Goal: Task Accomplishment & Management: Manage account settings

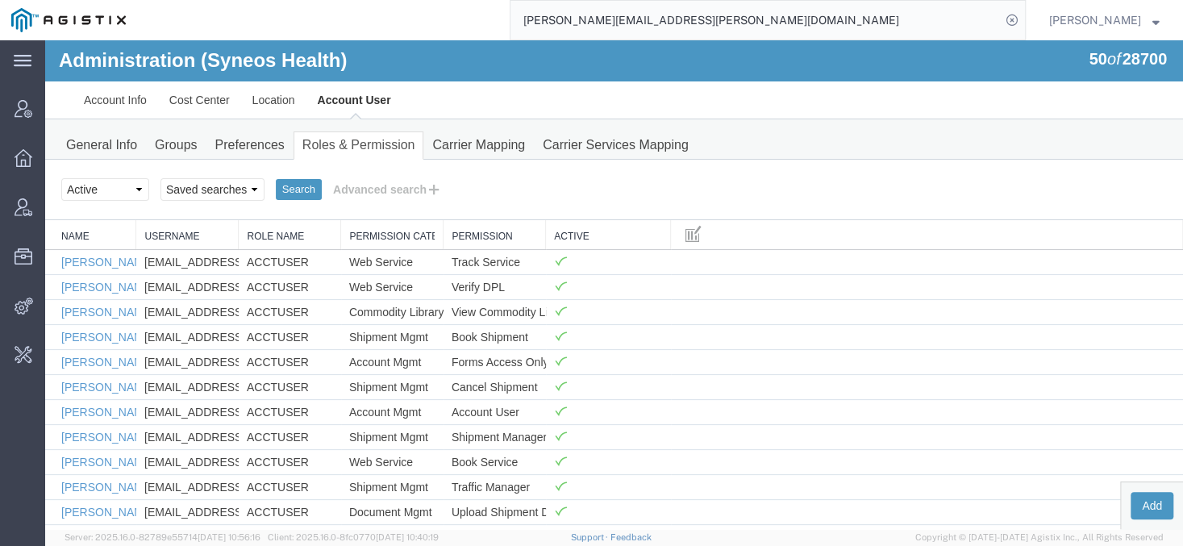
click at [607, 27] on input "vaibhav.sanghai@syneoshealth.com" at bounding box center [755, 20] width 490 height 39
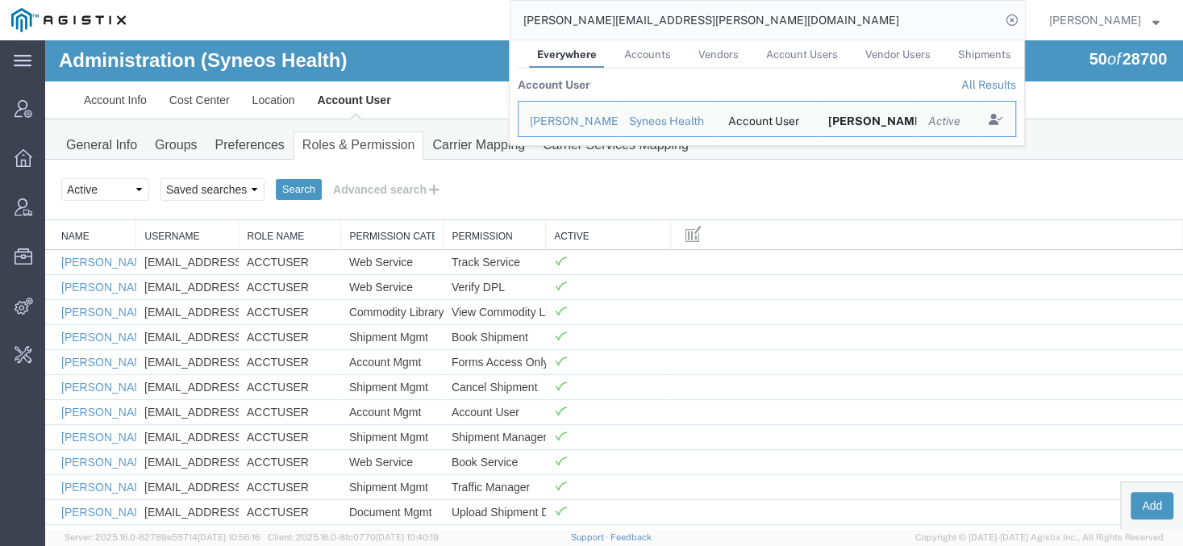
click at [607, 27] on input "vaibhav.sanghai@syneoshealth.com" at bounding box center [755, 20] width 490 height 39
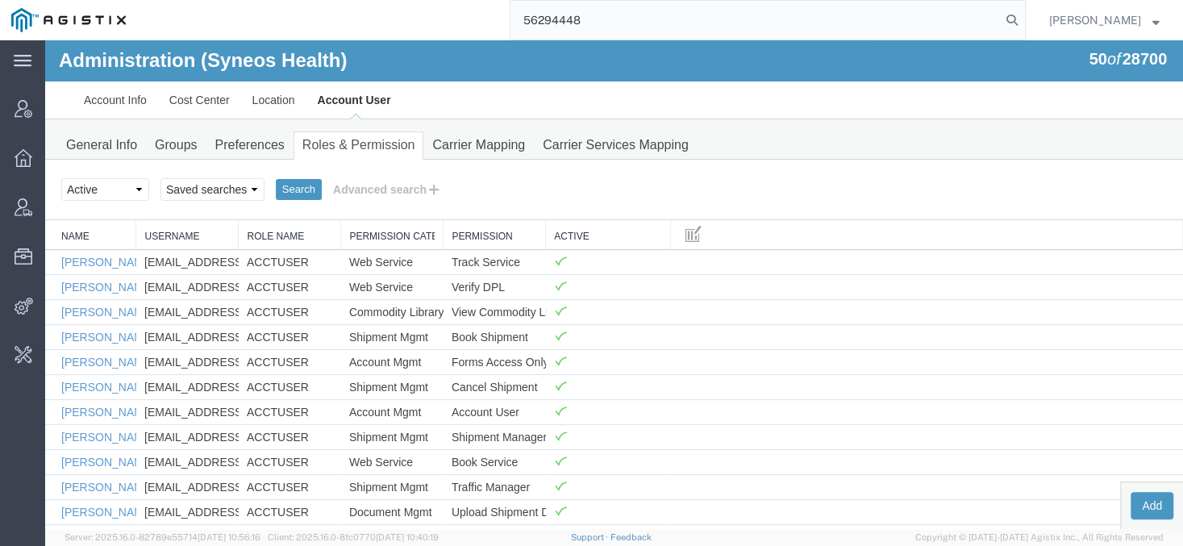
type input "56294448"
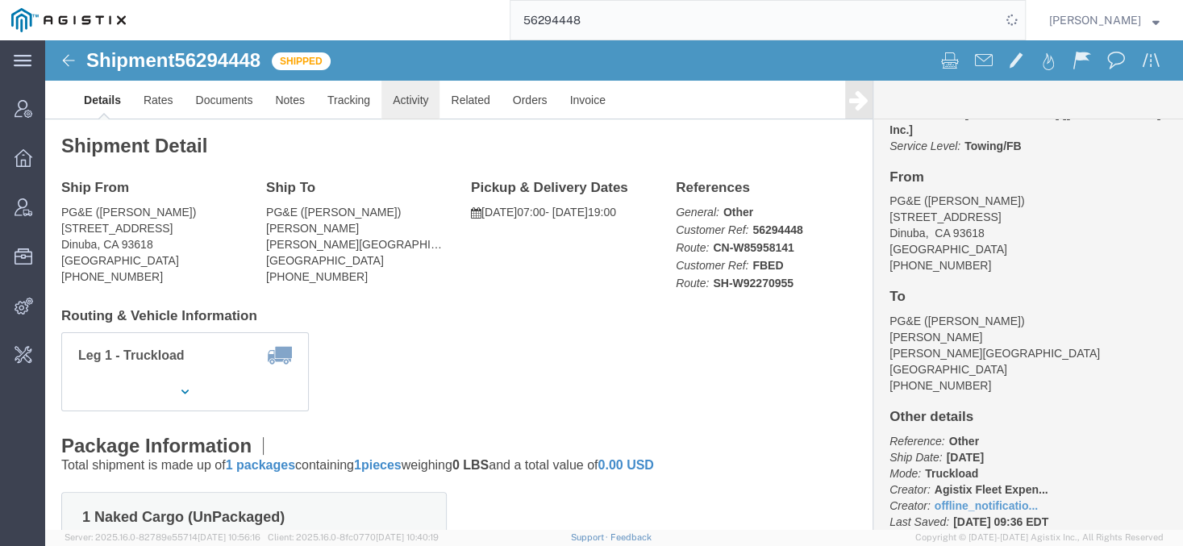
click link "Activity"
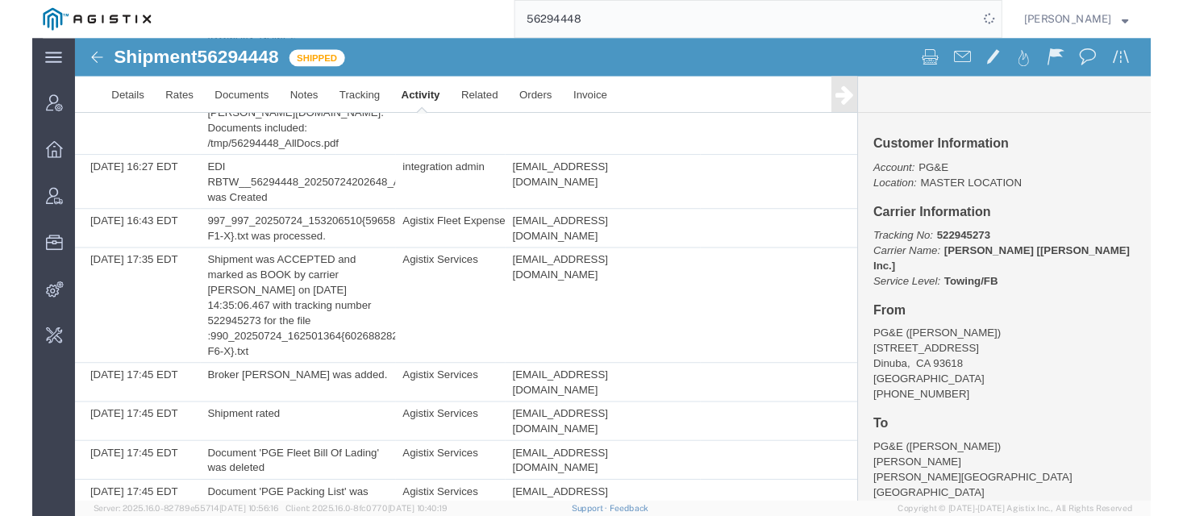
scroll to position [1064, 0]
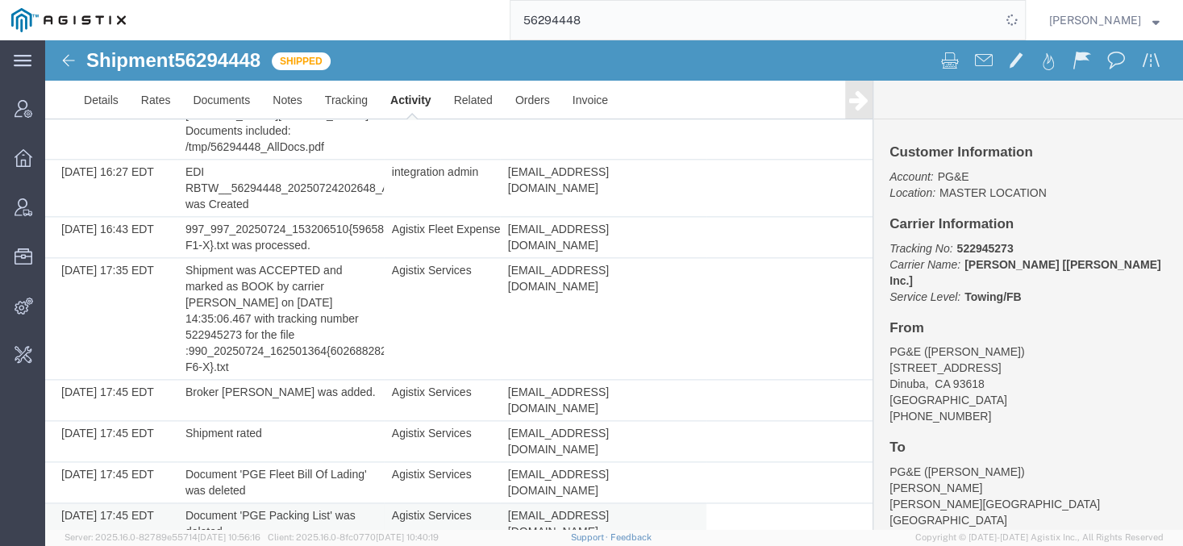
click at [457, 503] on td "Agistix Services" at bounding box center [442, 523] width 116 height 41
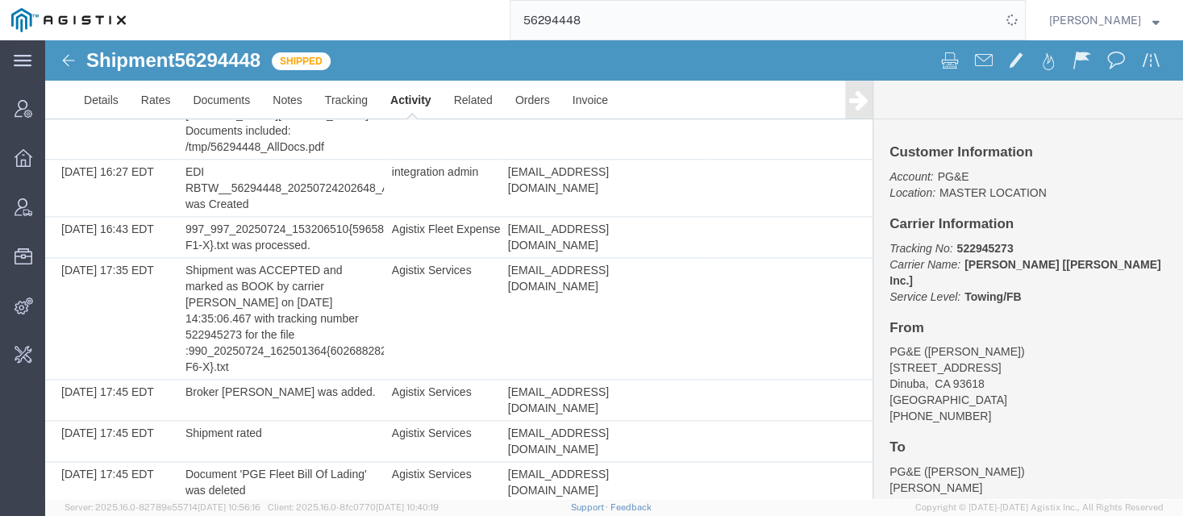
click at [347, 503] on td "Document 'PGE Packing List' was deleted" at bounding box center [280, 523] width 206 height 41
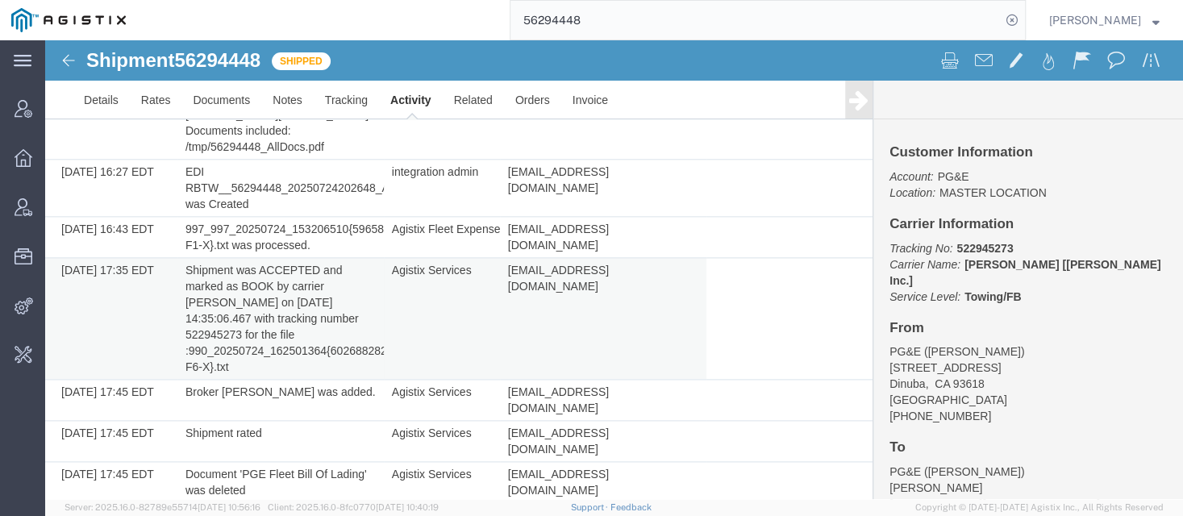
scroll to position [2483, 0]
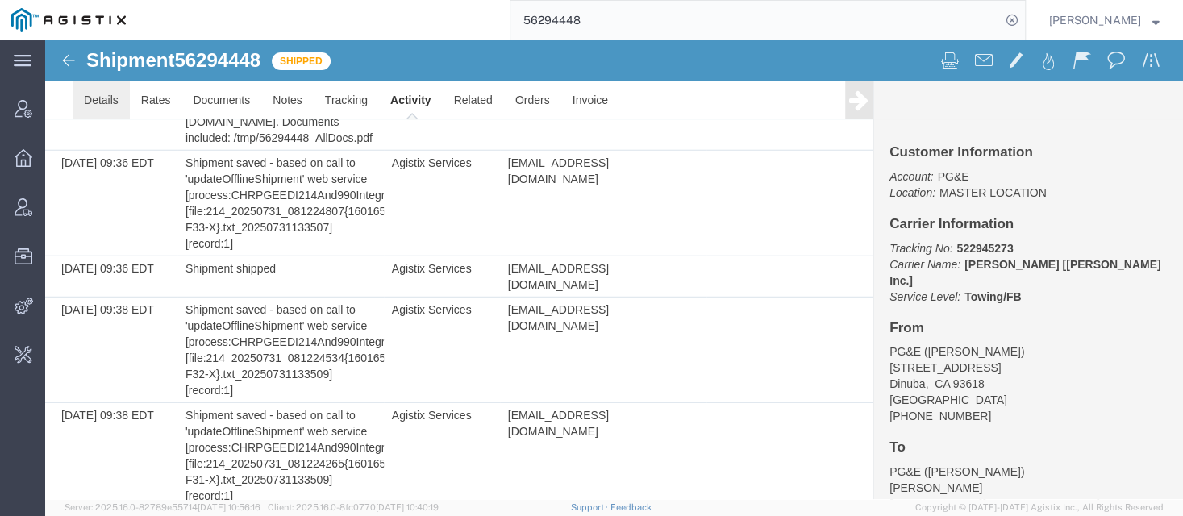
click at [92, 97] on link "Details" at bounding box center [101, 100] width 57 height 39
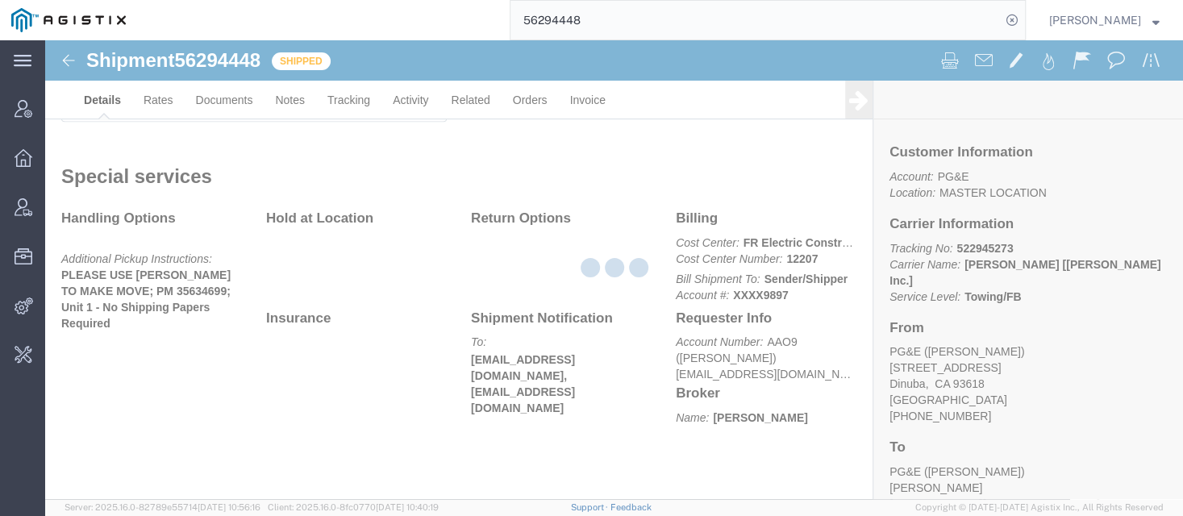
scroll to position [551, 0]
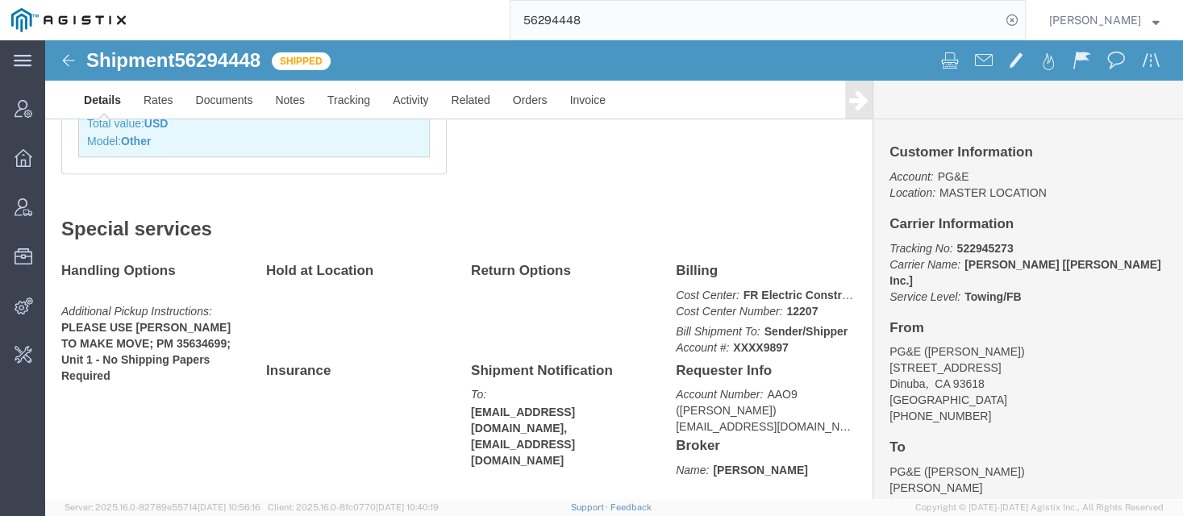
click div "Special services Handling Options Additional Pickup Instructions: PLEASE USE EP…"
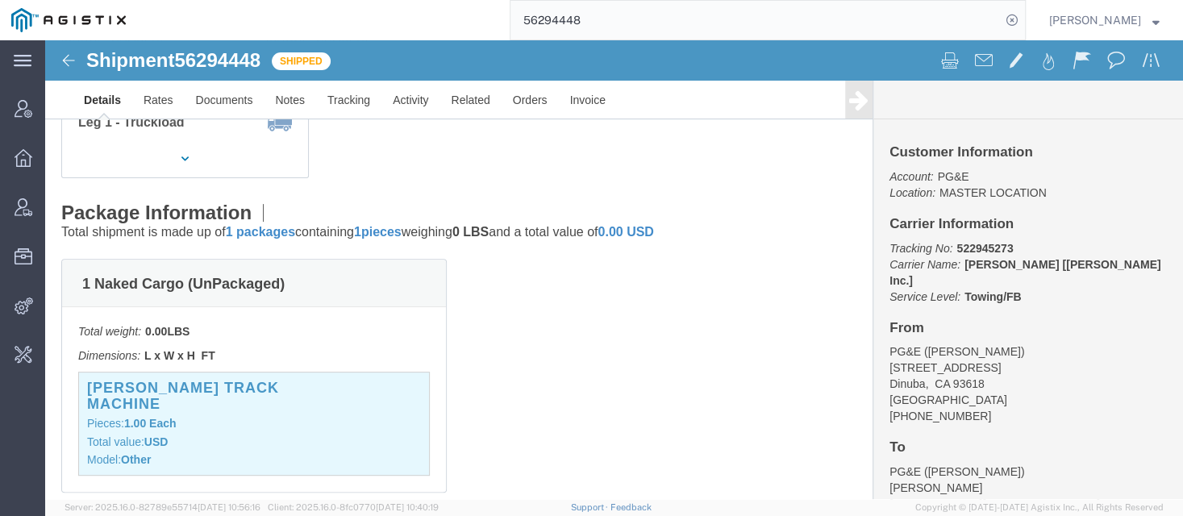
scroll to position [0, 0]
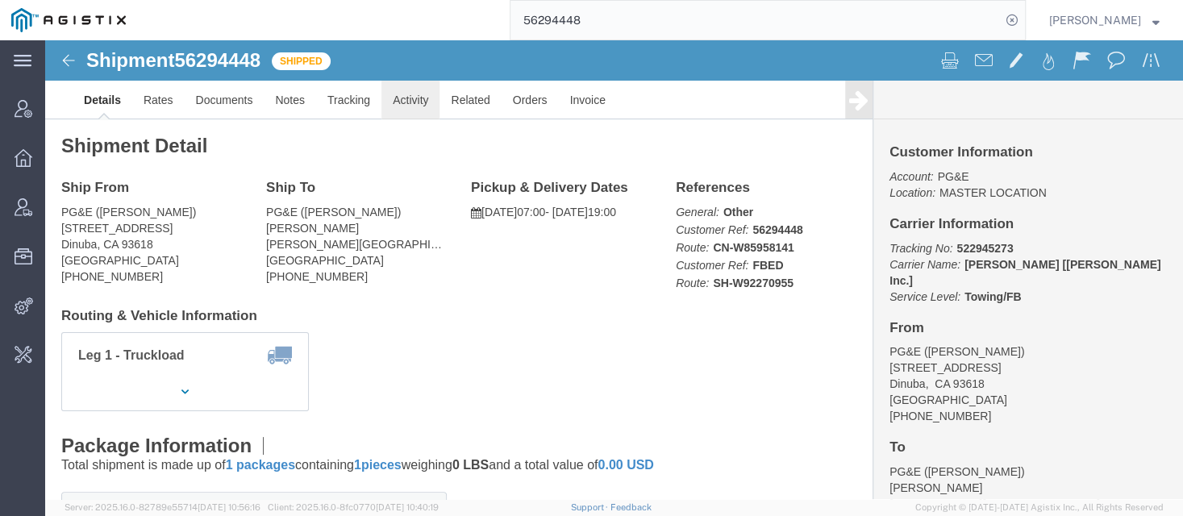
click link "Activity"
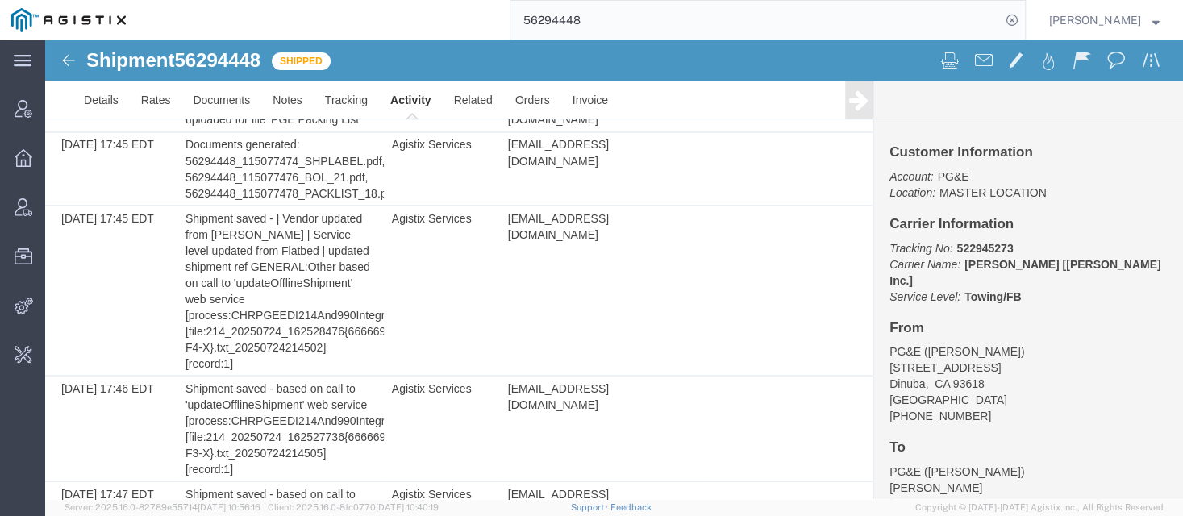
scroll to position [1685, 0]
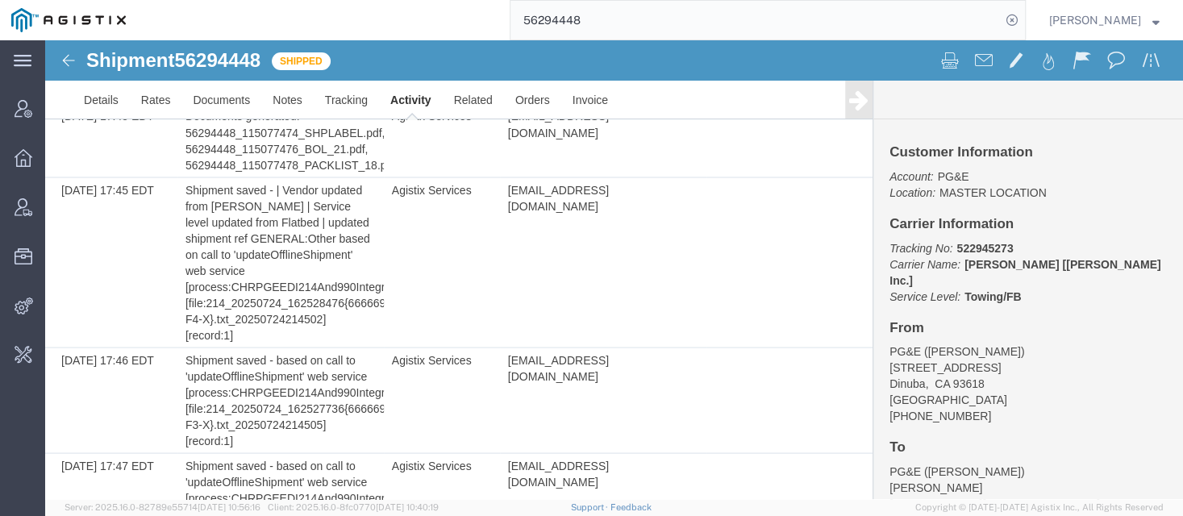
drag, startPoint x: 299, startPoint y: 358, endPoint x: 193, endPoint y: 358, distance: 106.4
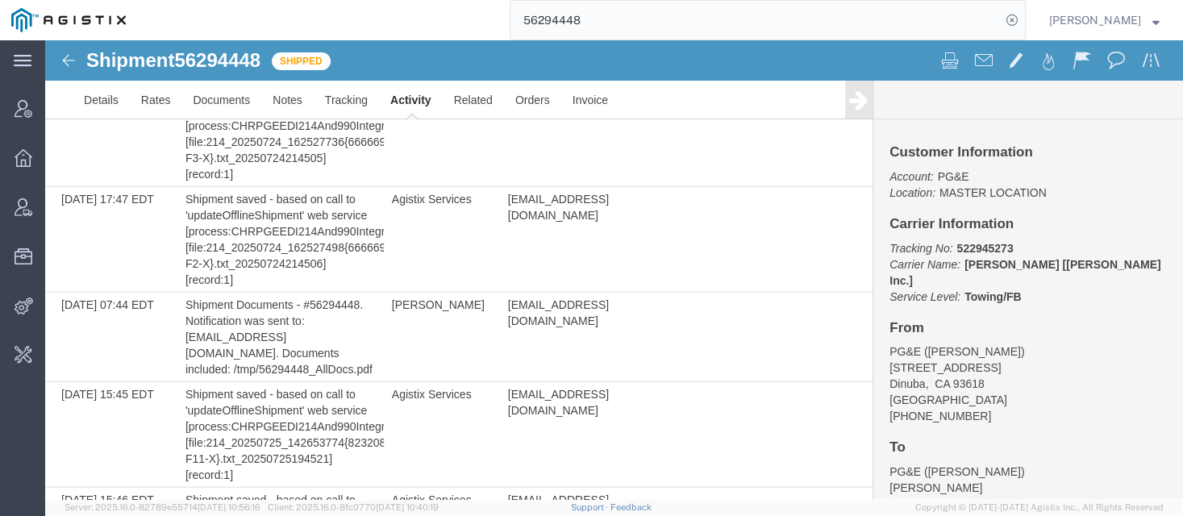
scroll to position [2483, 0]
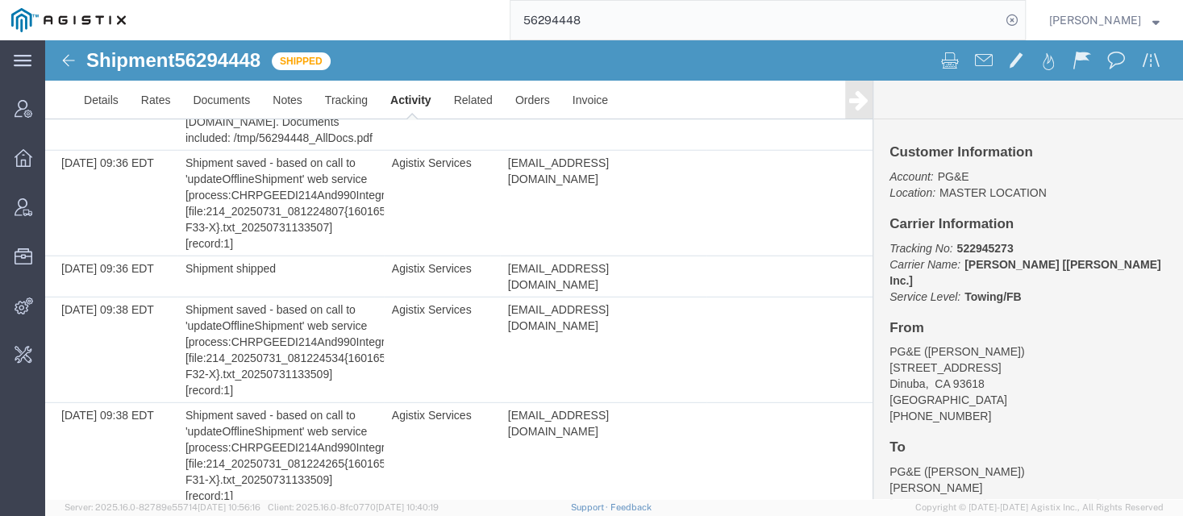
drag, startPoint x: 384, startPoint y: 430, endPoint x: 481, endPoint y: 430, distance: 97.5
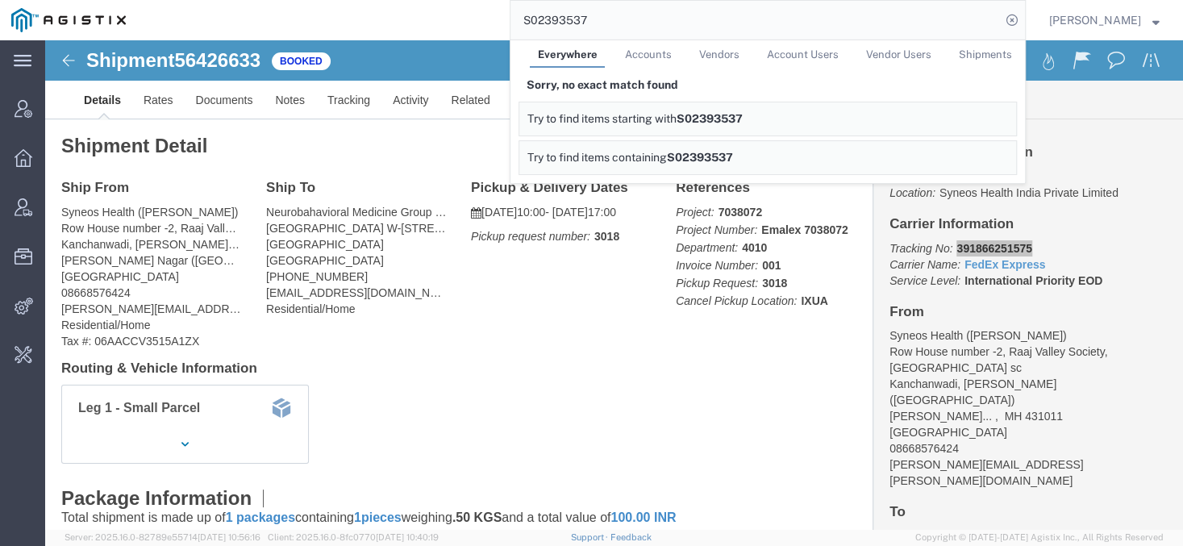
drag, startPoint x: 639, startPoint y: 17, endPoint x: 150, endPoint y: 34, distance: 489.6
click at [510, 29] on input "S02393537" at bounding box center [755, 20] width 490 height 39
paste input "5644574"
type input "56445747"
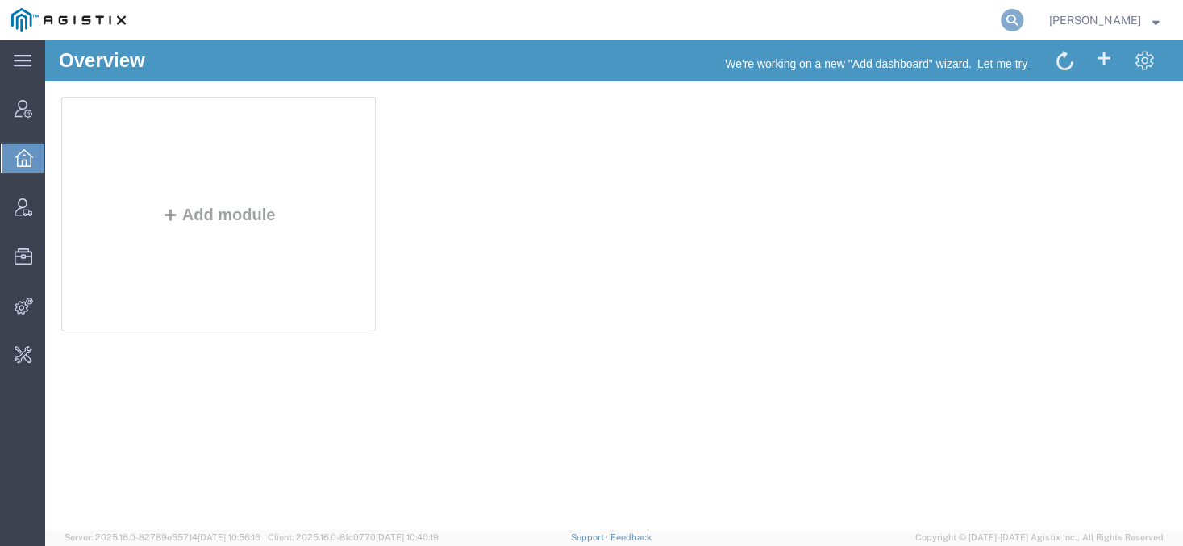
click at [1023, 23] on icon at bounding box center [1011, 20] width 23 height 23
paste input "56445747"
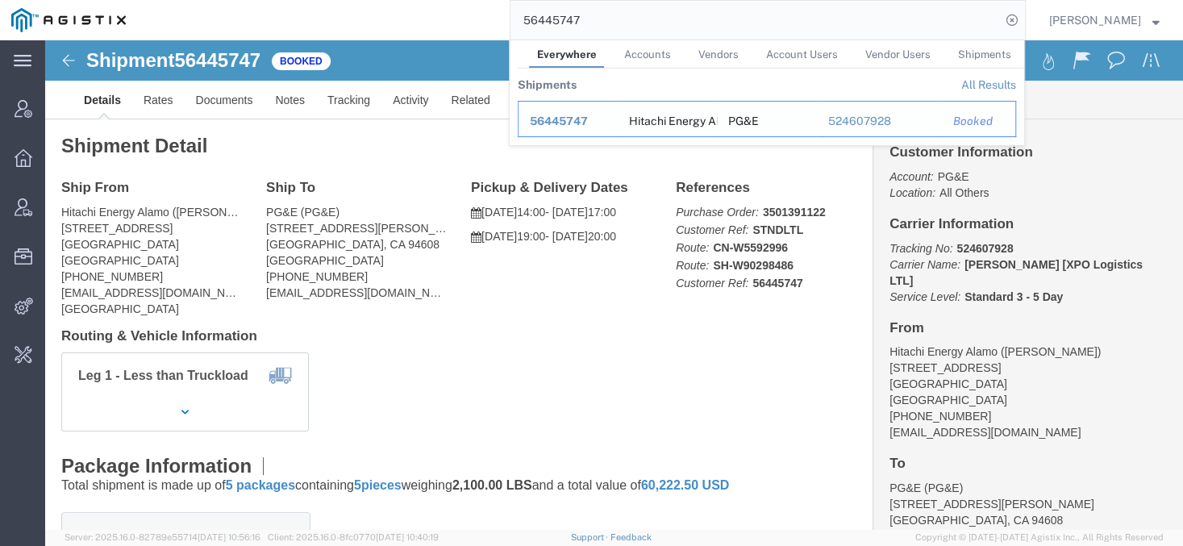
click at [585, 125] on span "56445747" at bounding box center [559, 120] width 58 height 13
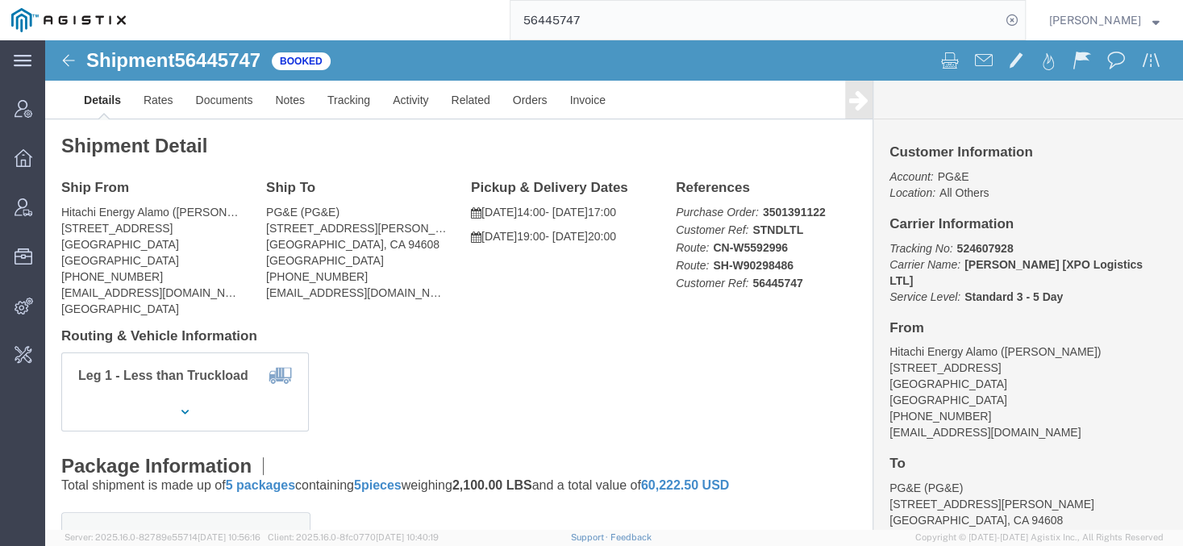
click address "PG&E (PG&E) 4525 HOLLIS STREET EMERYVILLE, CA 94608 United States 877-704-8470 …"
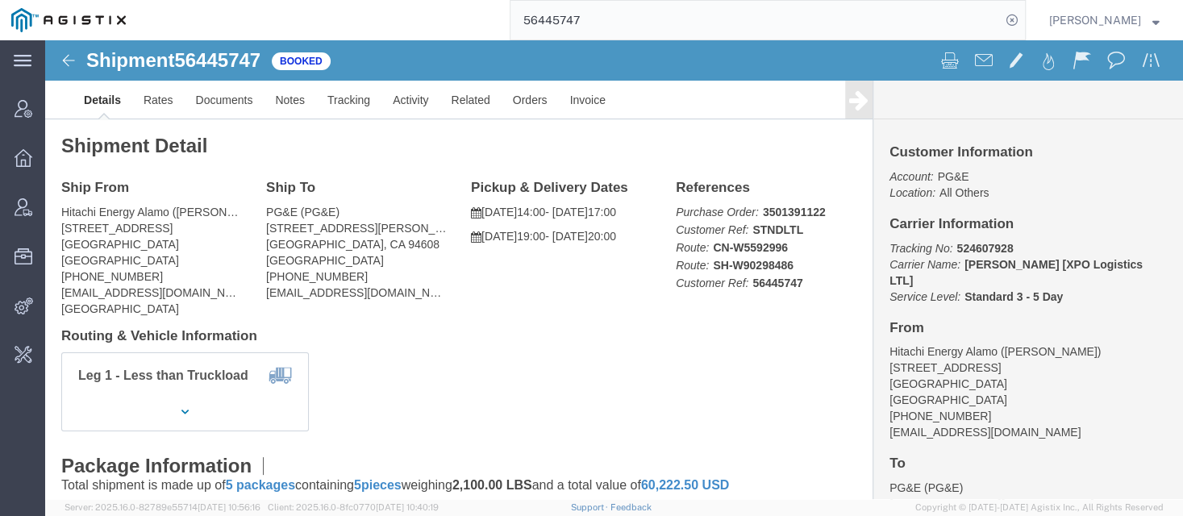
click h4 "Routing & Vehicle Information"
click link "Activity"
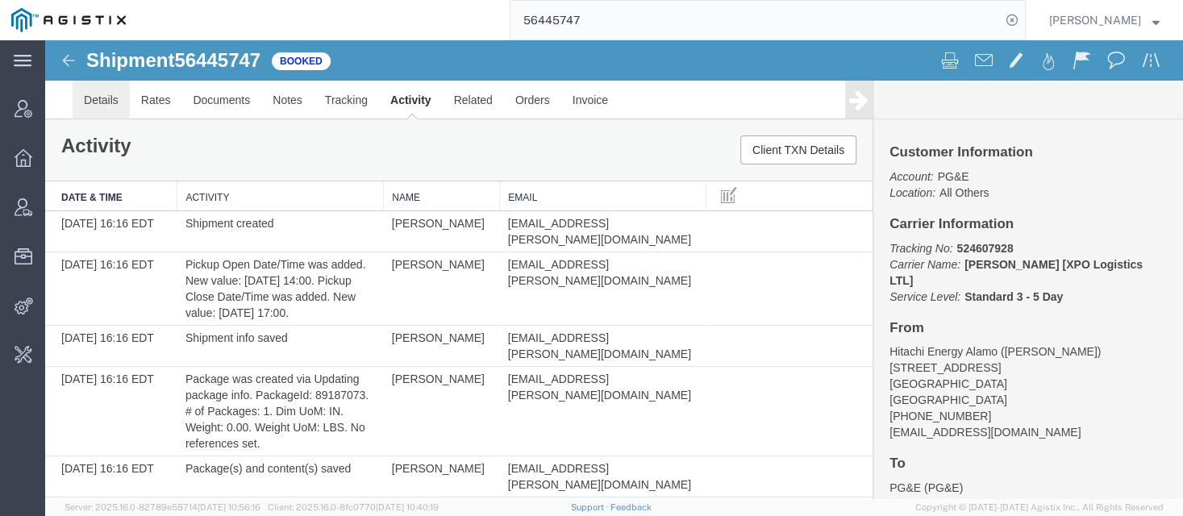
click at [106, 102] on link "Details" at bounding box center [101, 100] width 57 height 39
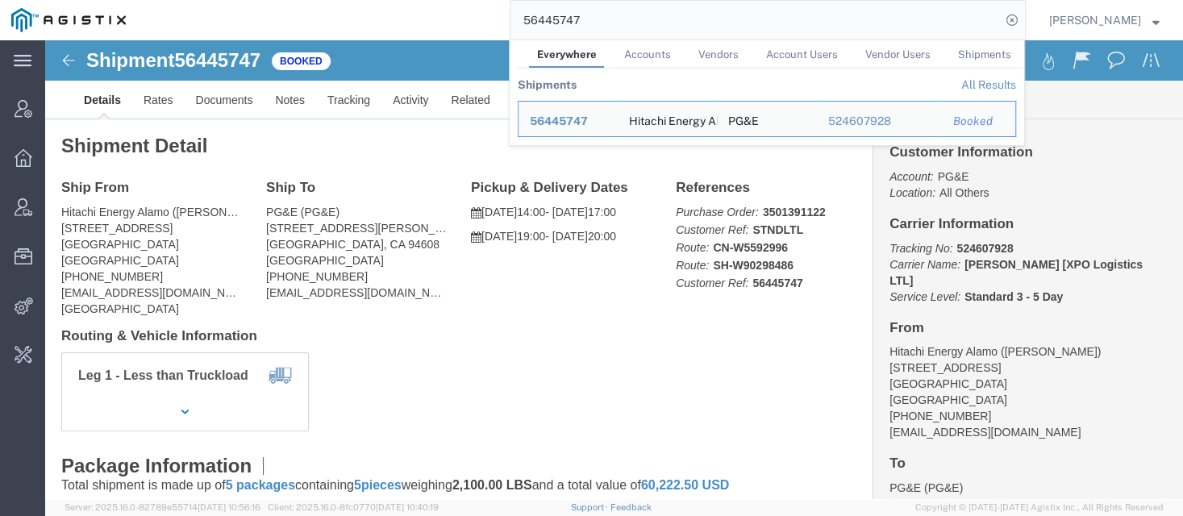
click at [730, 16] on input "56445747" at bounding box center [755, 20] width 490 height 39
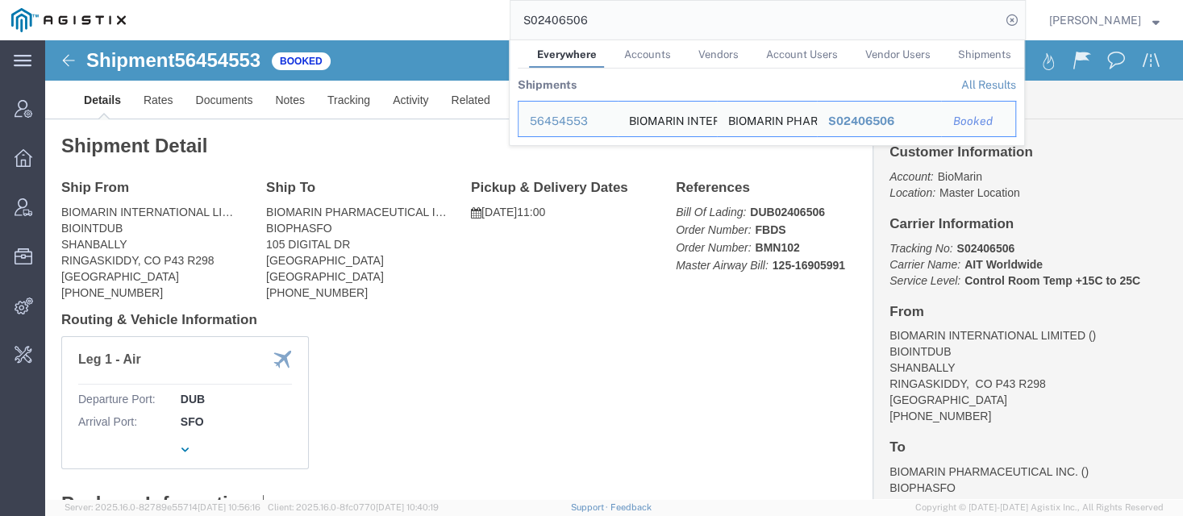
click at [571, 29] on input "S02406506" at bounding box center [755, 20] width 490 height 39
paste input "5643986"
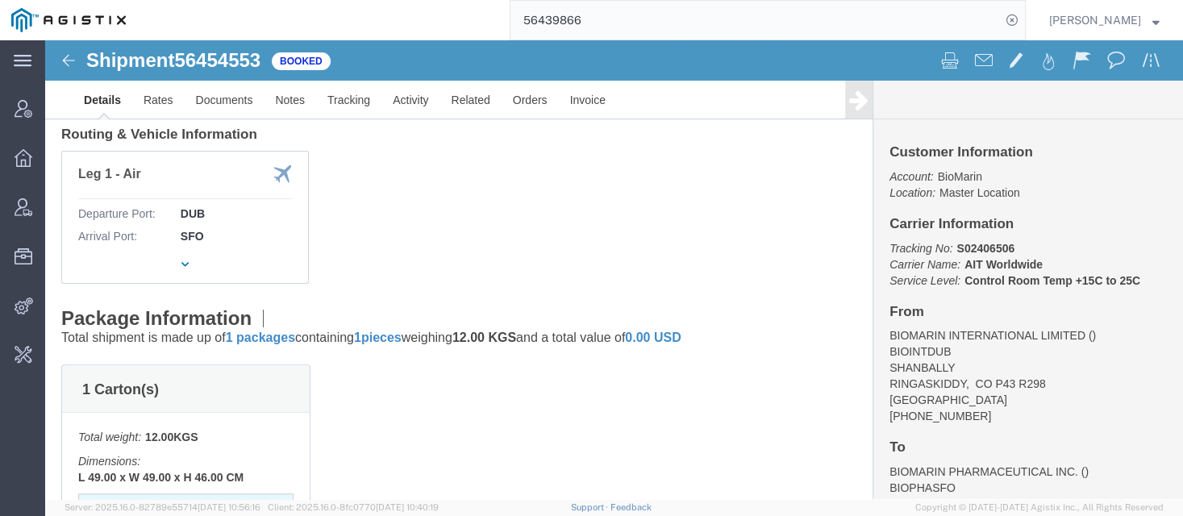
scroll to position [264, 0]
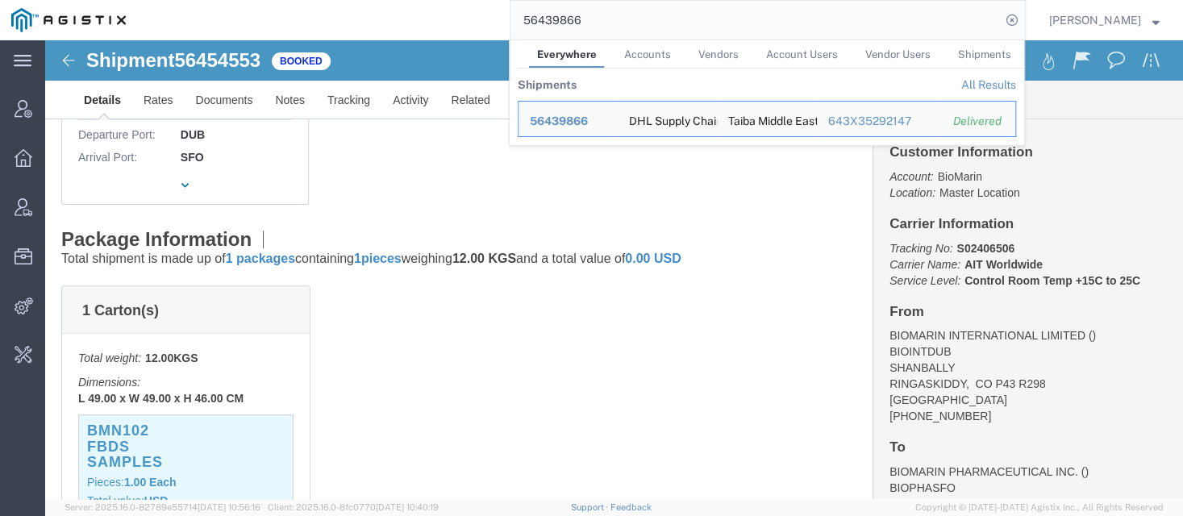
click at [626, 10] on input "56439866" at bounding box center [755, 20] width 490 height 39
paste input "9"
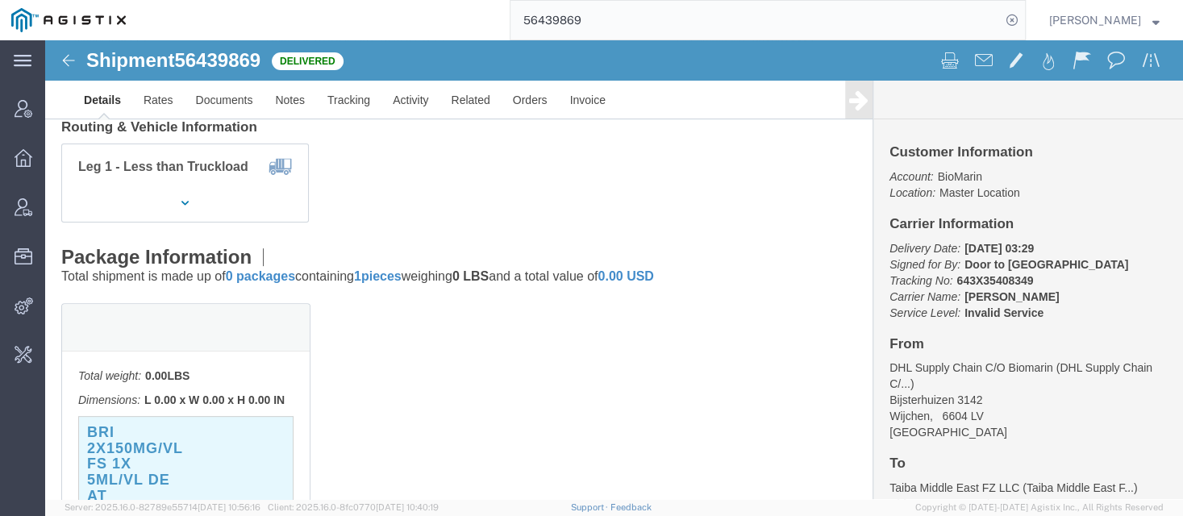
scroll to position [260, 0]
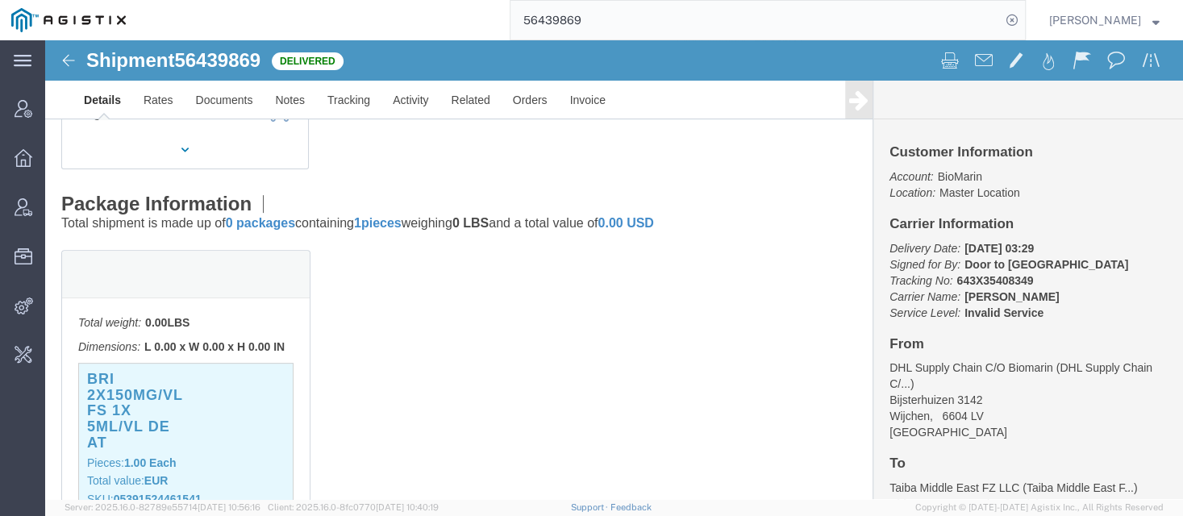
click h3 "BRI 2X150MG/VL FS 1X 5ML/VL DE AT"
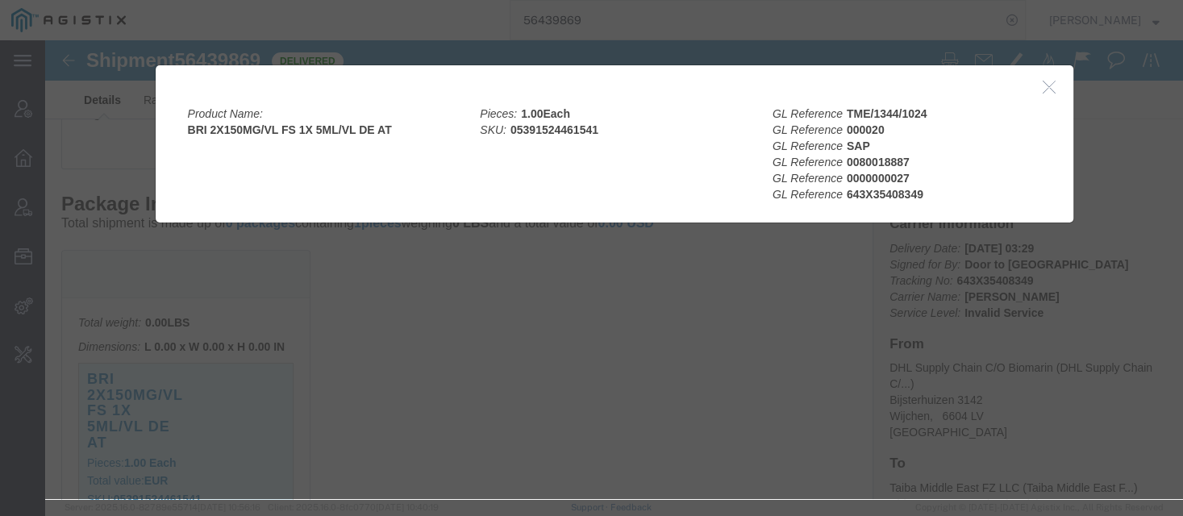
click icon "button"
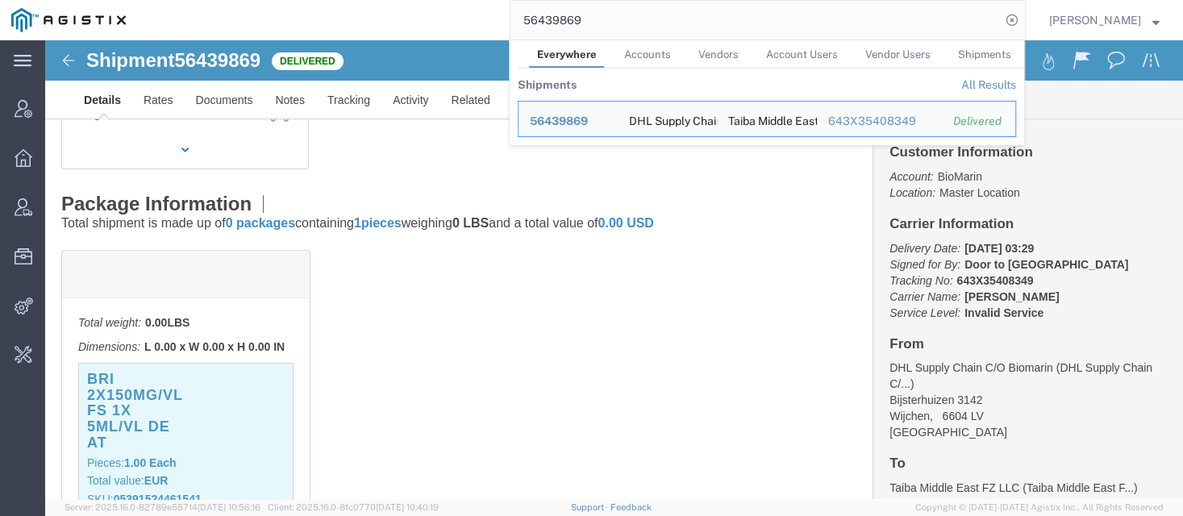
click at [592, 19] on input "56439869" at bounding box center [755, 20] width 490 height 39
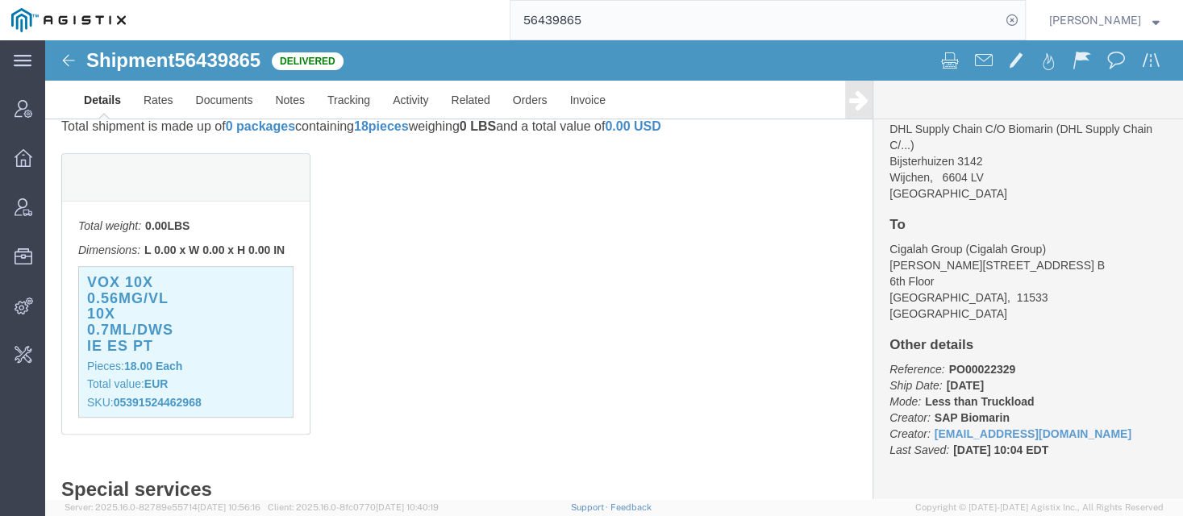
scroll to position [501, 0]
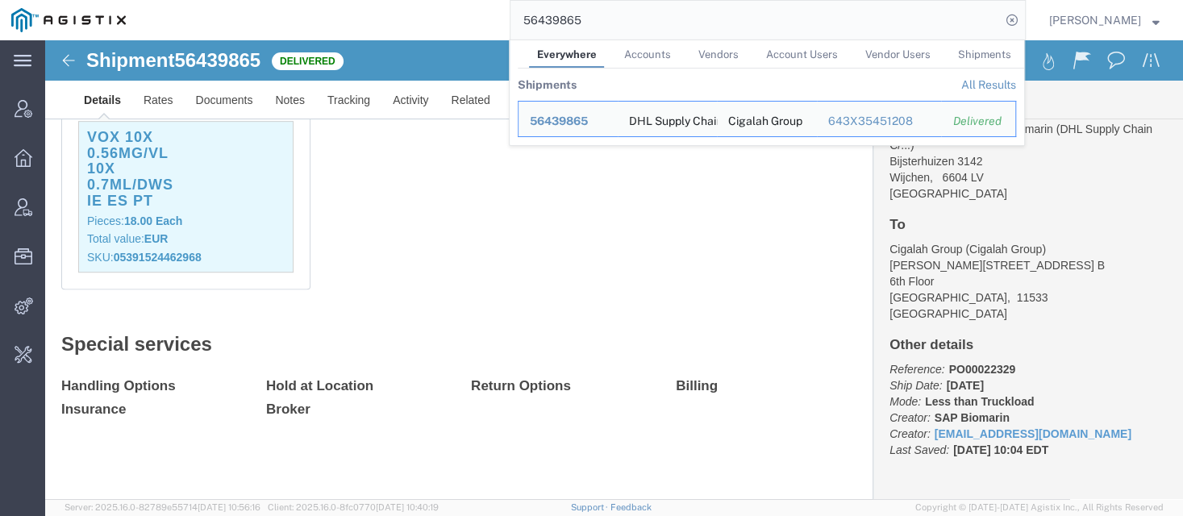
click at [568, 21] on input "56439865" at bounding box center [755, 20] width 490 height 39
paste input "53590"
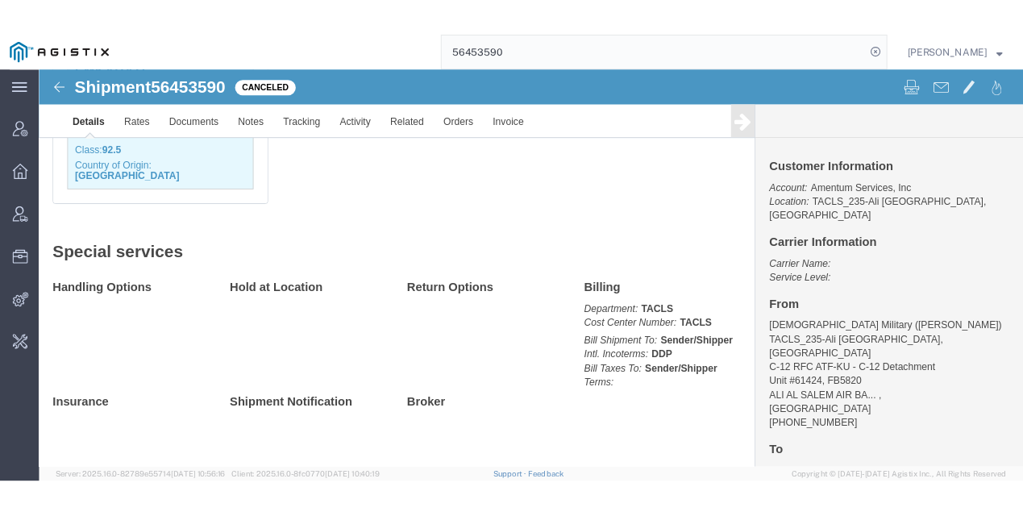
scroll to position [643, 0]
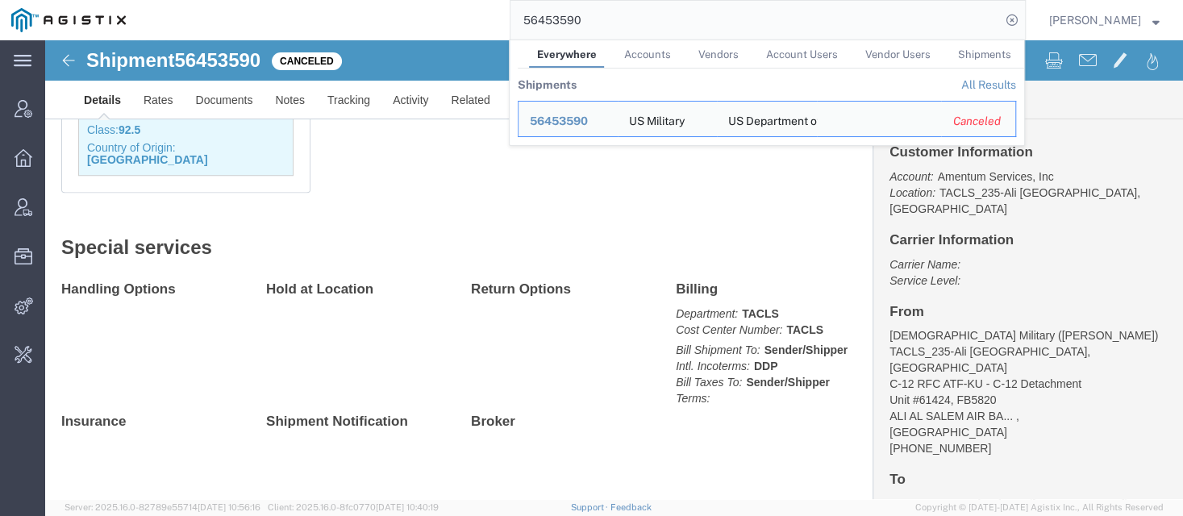
click at [576, 23] on input "56453590" at bounding box center [755, 20] width 490 height 39
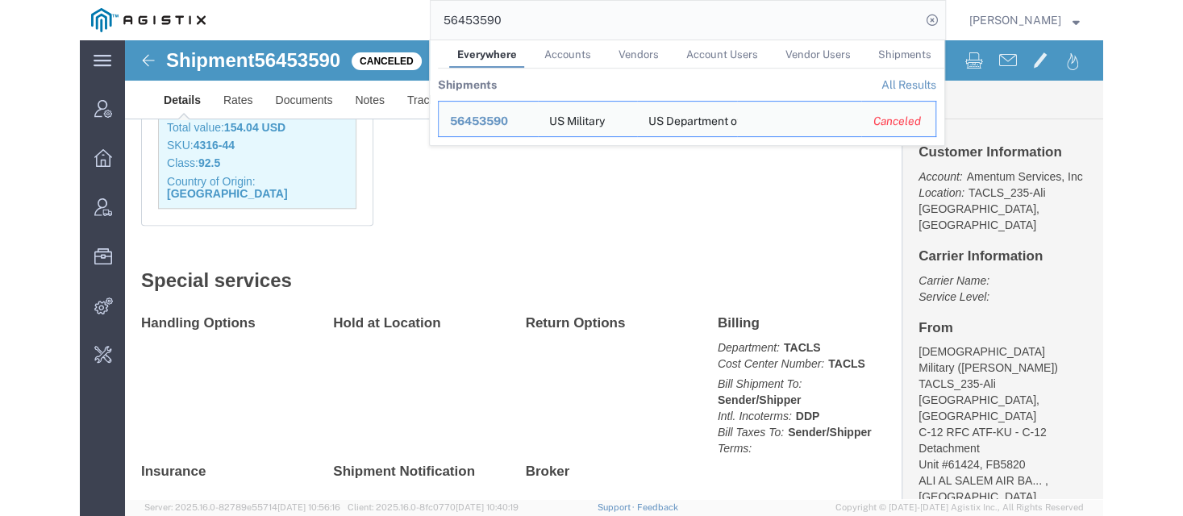
scroll to position [555, 0]
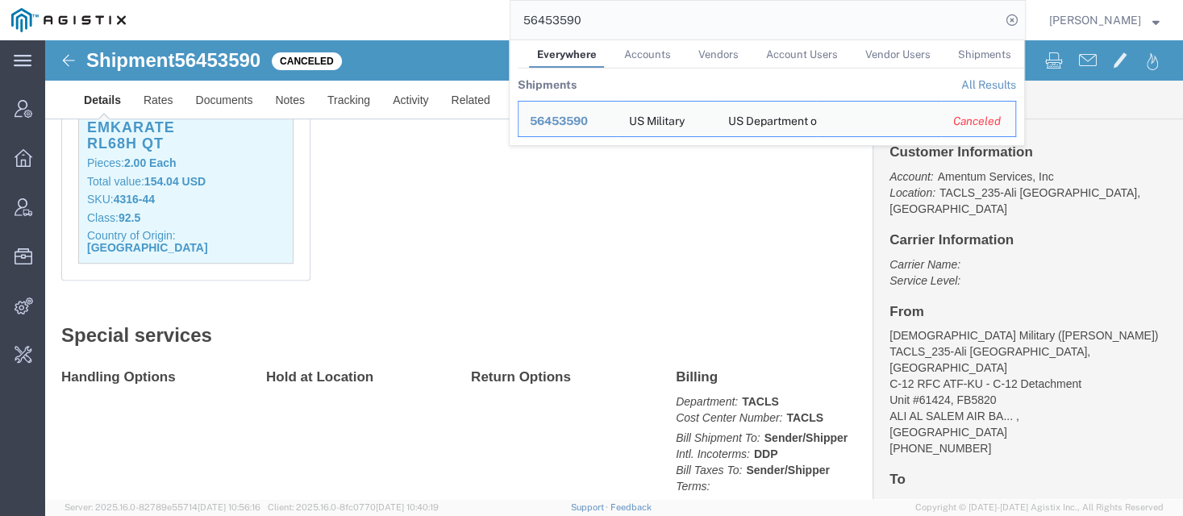
click at [563, 13] on input "56453590" at bounding box center [755, 20] width 490 height 39
paste input "497"
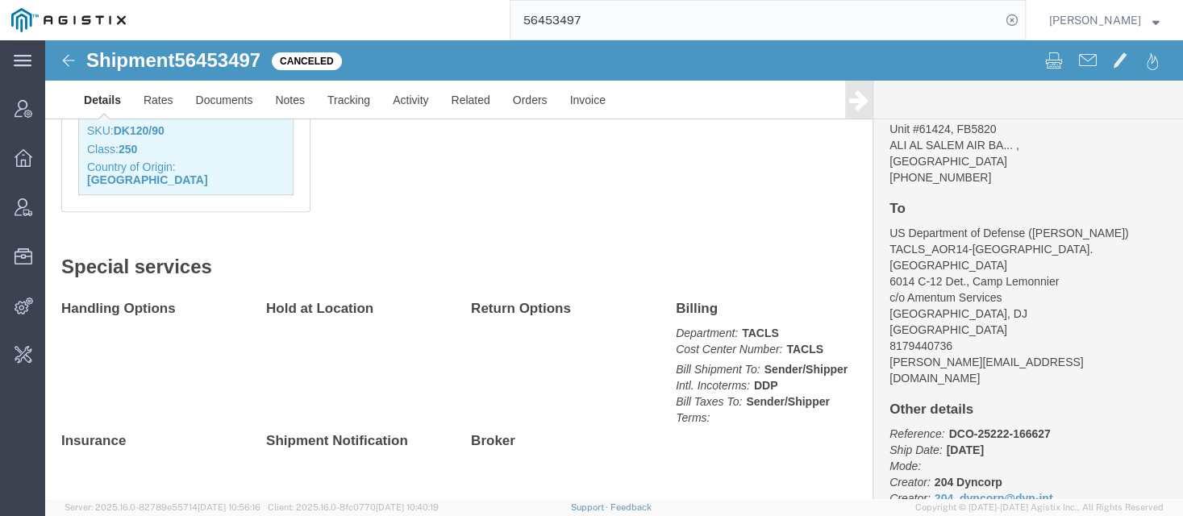
scroll to position [609, 0]
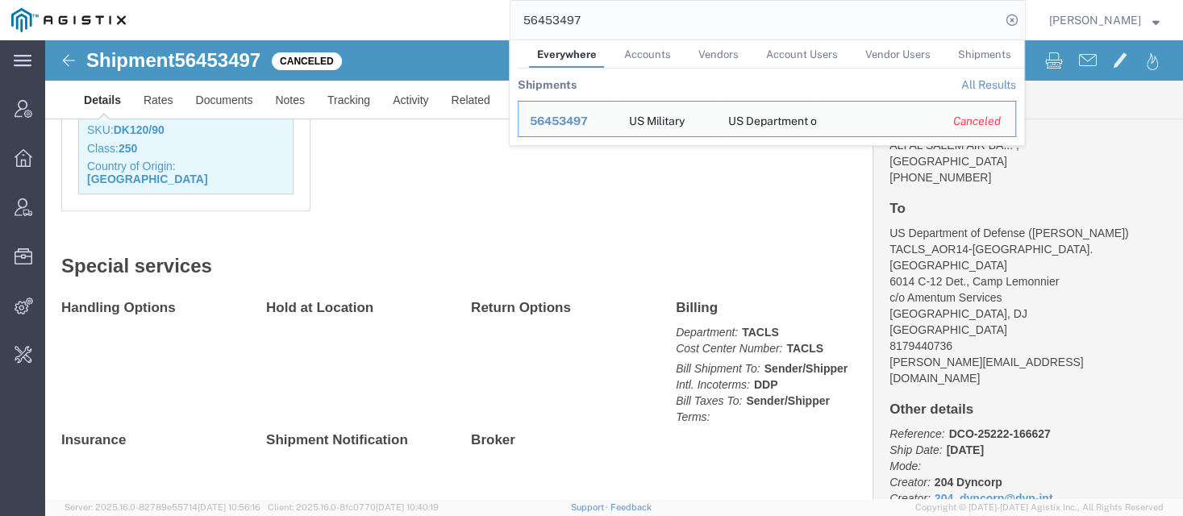
click at [582, 24] on input "56453497" at bounding box center [755, 20] width 490 height 39
click at [579, 17] on input "56453497" at bounding box center [755, 20] width 490 height 39
paste input "8"
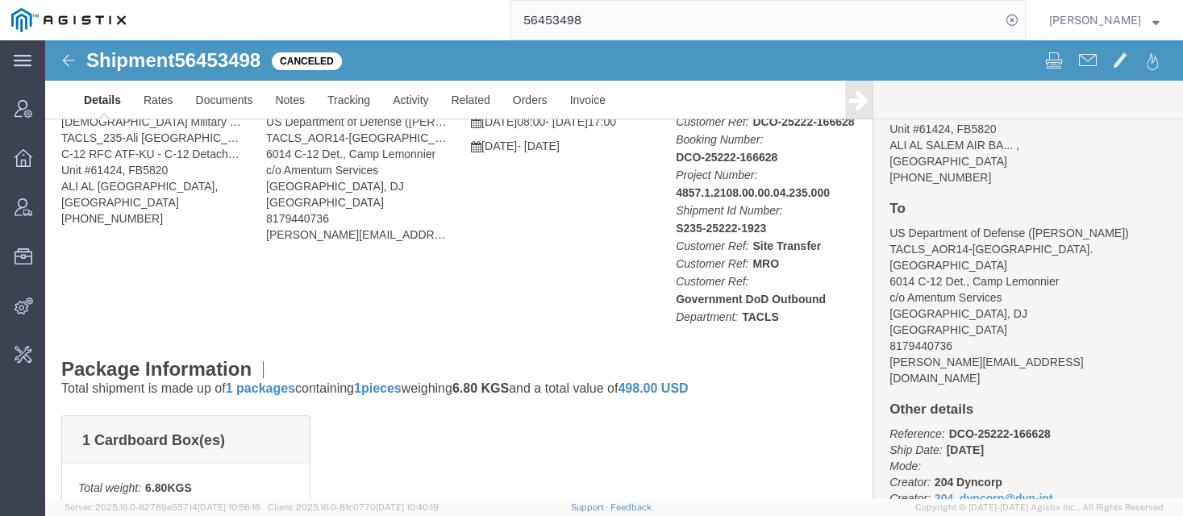
scroll to position [91, 0]
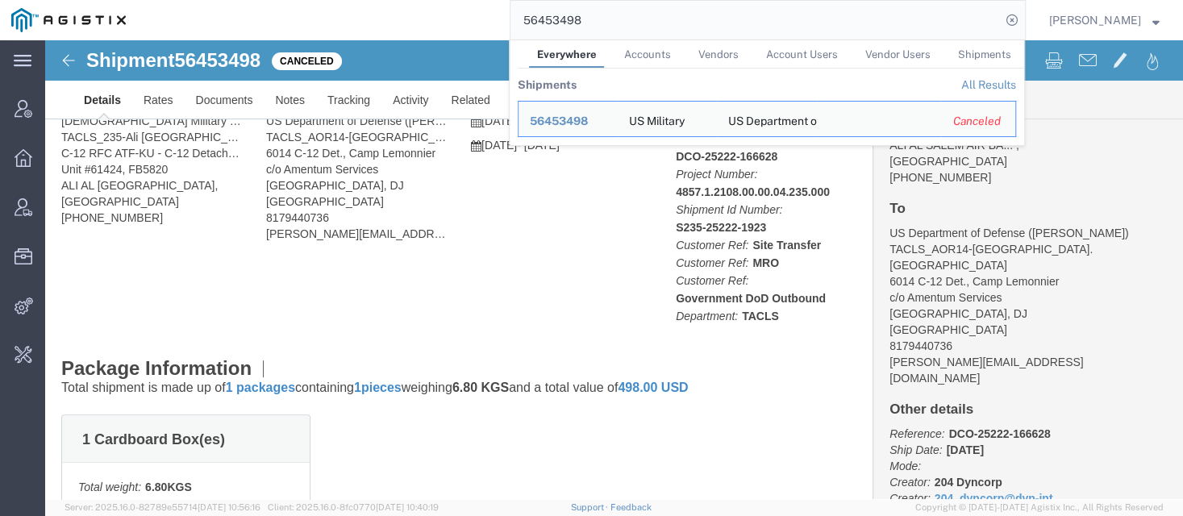
click at [560, 20] on input "56453498" at bounding box center [755, 20] width 490 height 39
paste input "9"
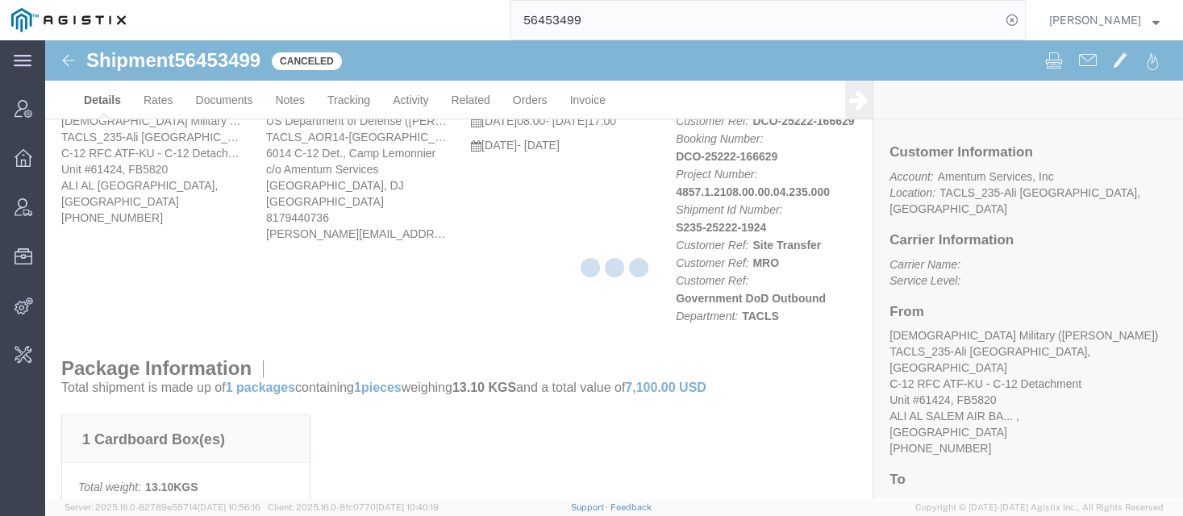
scroll to position [170, 0]
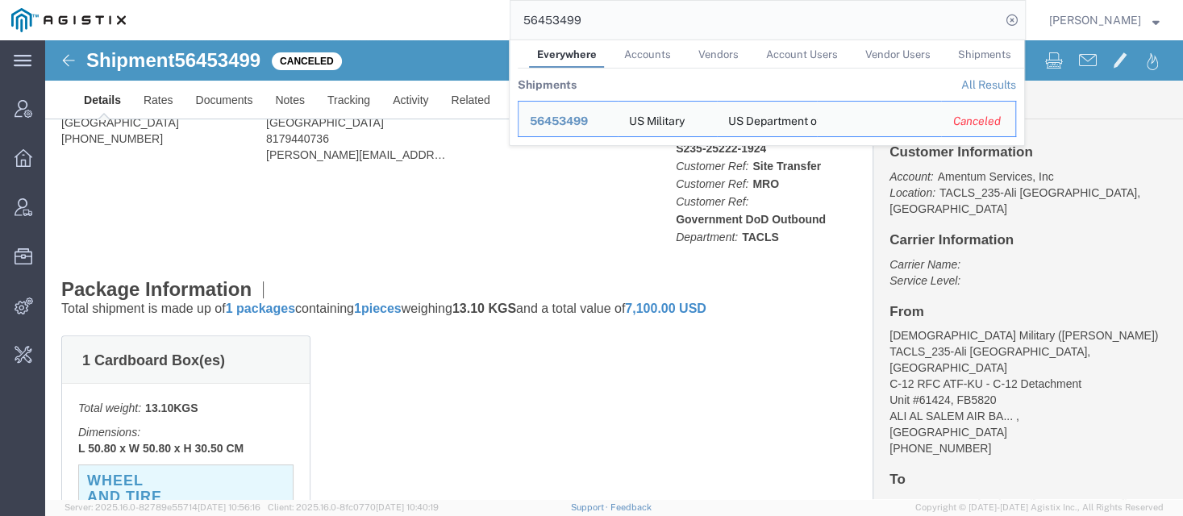
click at [554, 16] on input "56453499" at bounding box center [755, 20] width 490 height 39
paste input "5"
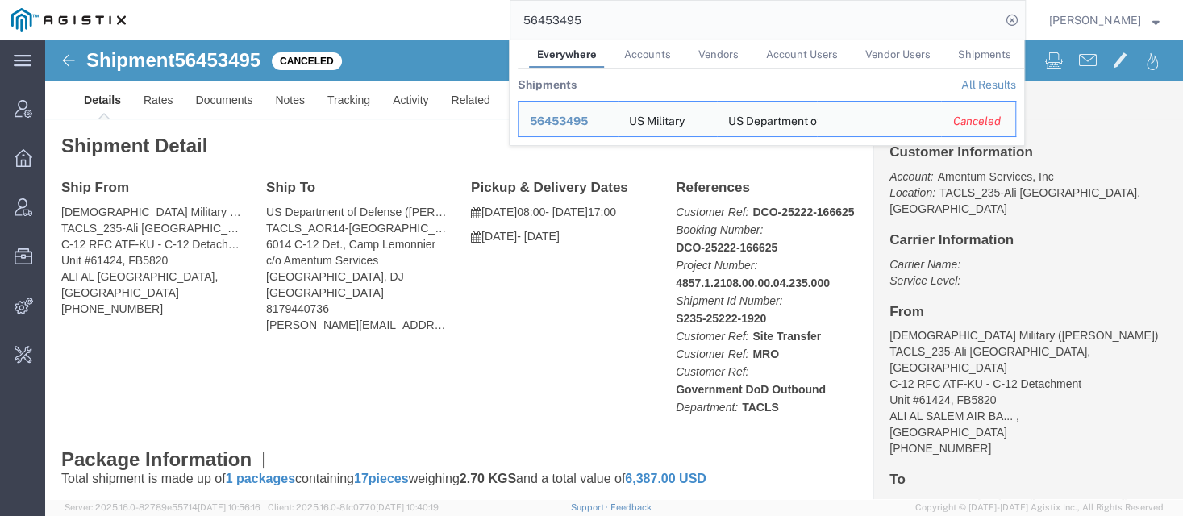
click at [558, 18] on input "56453495" at bounding box center [755, 20] width 490 height 39
paste input "860"
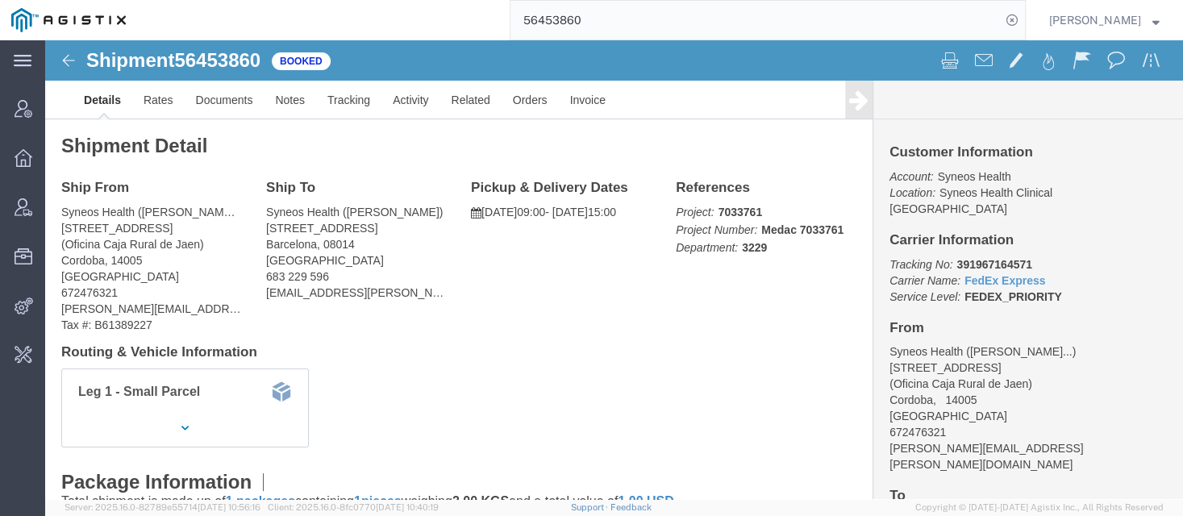
click span "56453860"
copy h1 "56453860"
click at [569, 11] on input "56453860" at bounding box center [755, 20] width 490 height 39
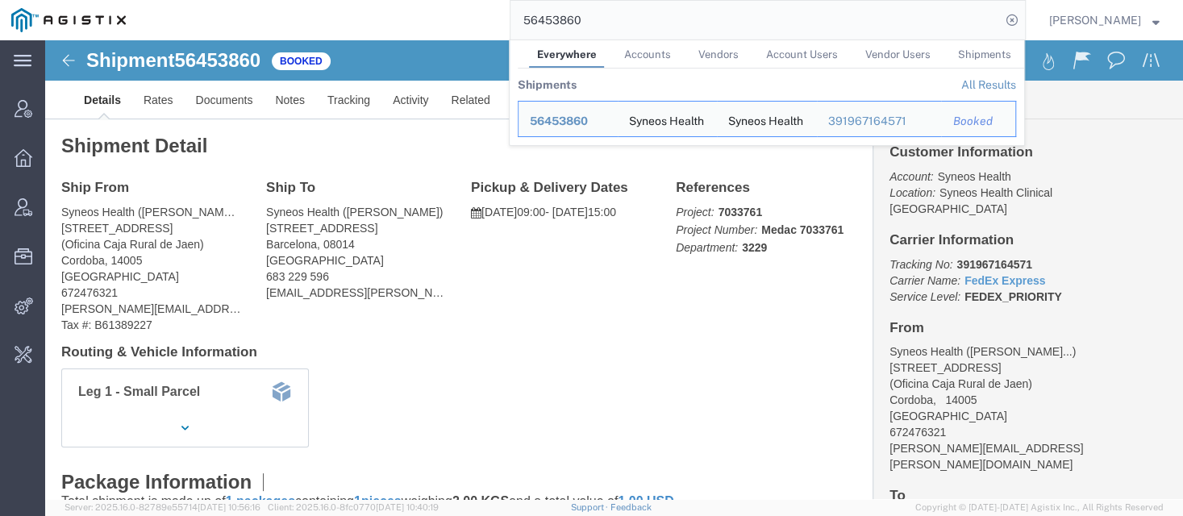
click at [569, 11] on input "56453860" at bounding box center [755, 20] width 490 height 39
paste input "4573"
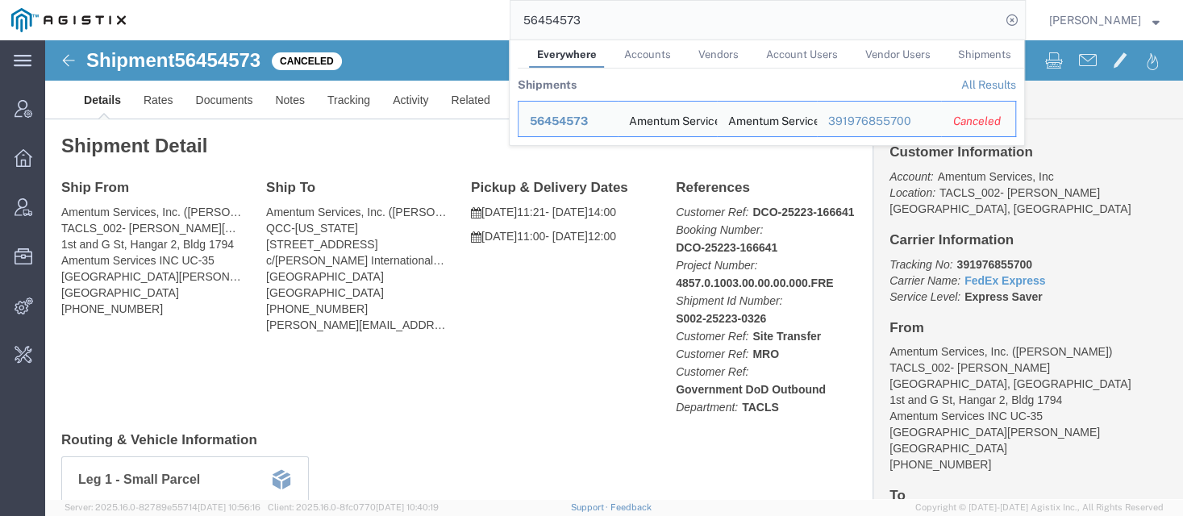
click at [563, 20] on input "56454573" at bounding box center [755, 20] width 490 height 39
paste input "5099"
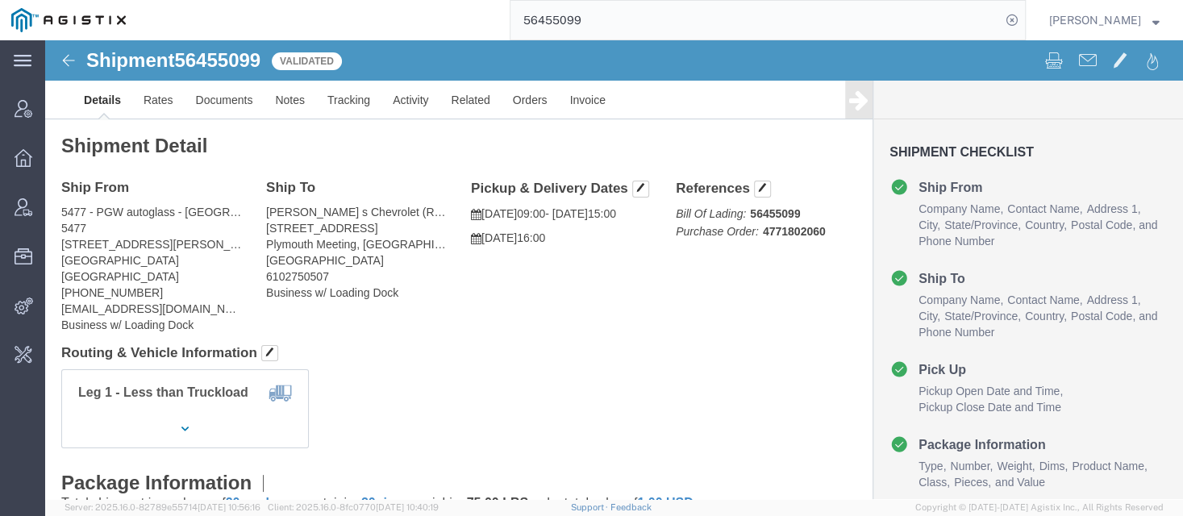
click at [570, 20] on input "56455099" at bounding box center [755, 20] width 490 height 39
type input "offline@pgw"
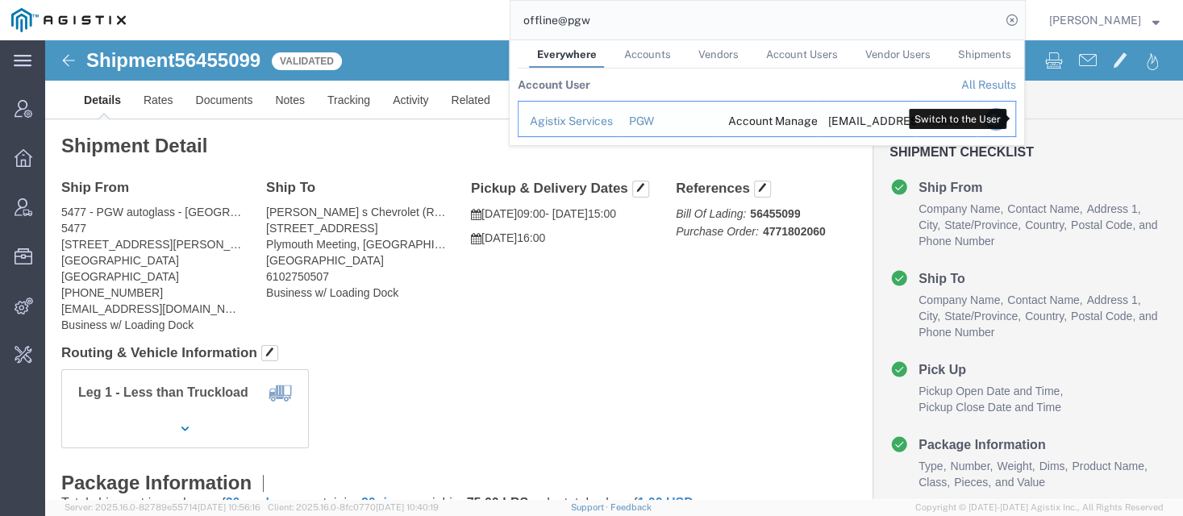
click at [1005, 118] on icon "Search Results" at bounding box center [995, 119] width 23 height 23
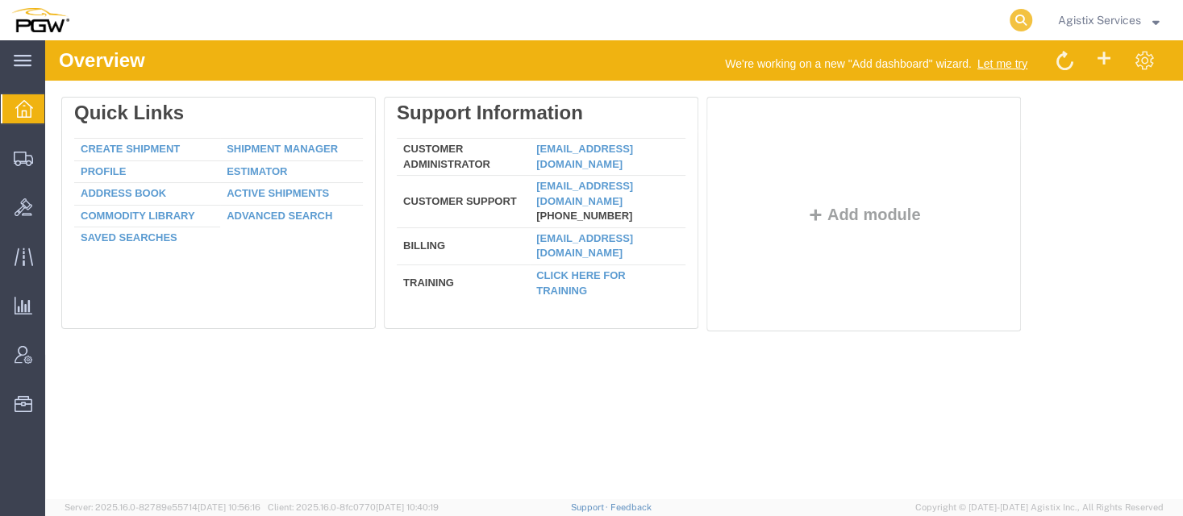
click at [1016, 19] on icon at bounding box center [1020, 20] width 23 height 23
paste input "56455099"
type input "56455099"
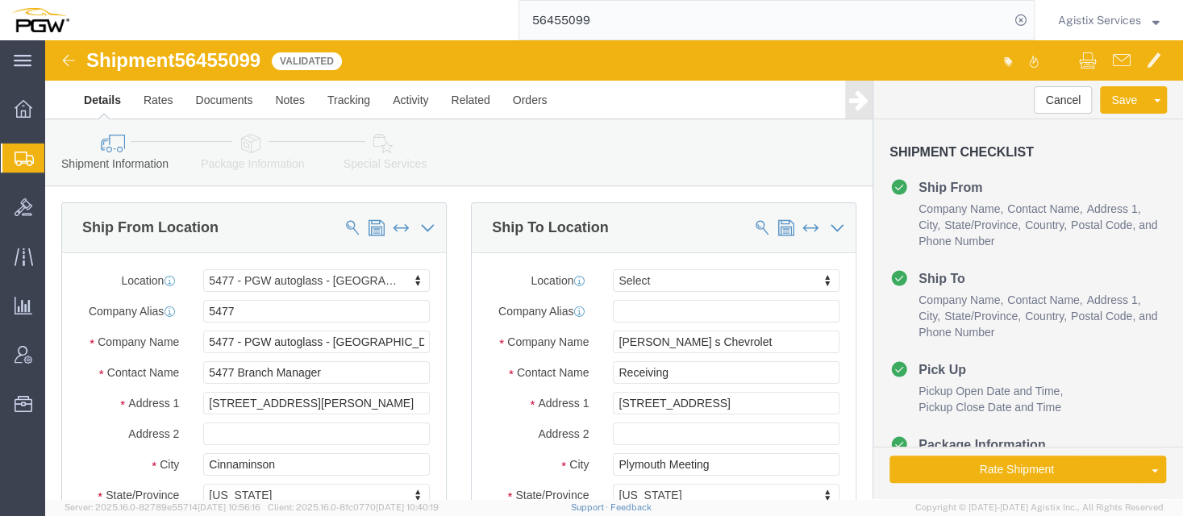
select select "28313"
select select
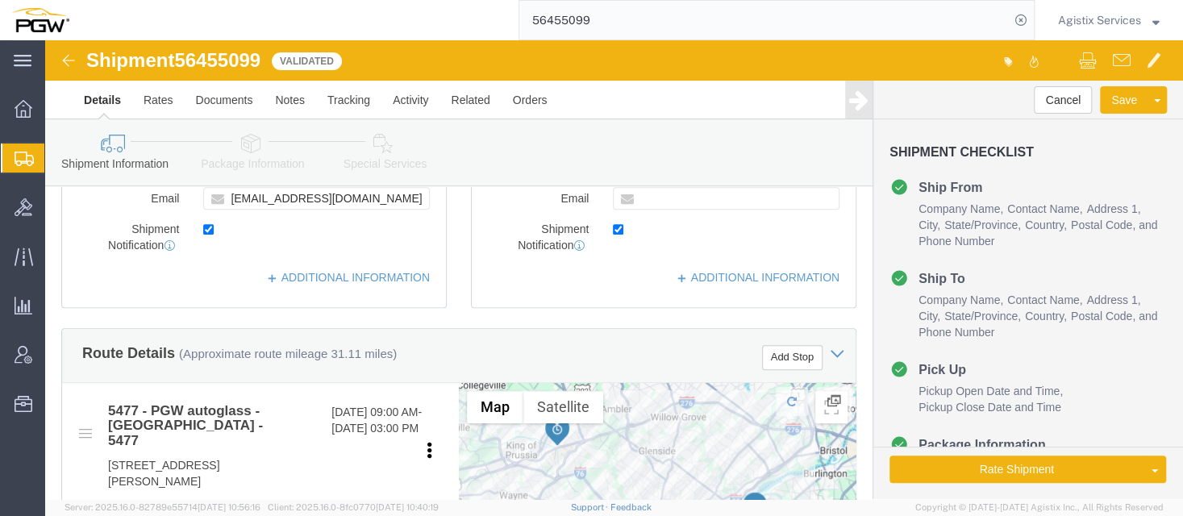
scroll to position [392, 0]
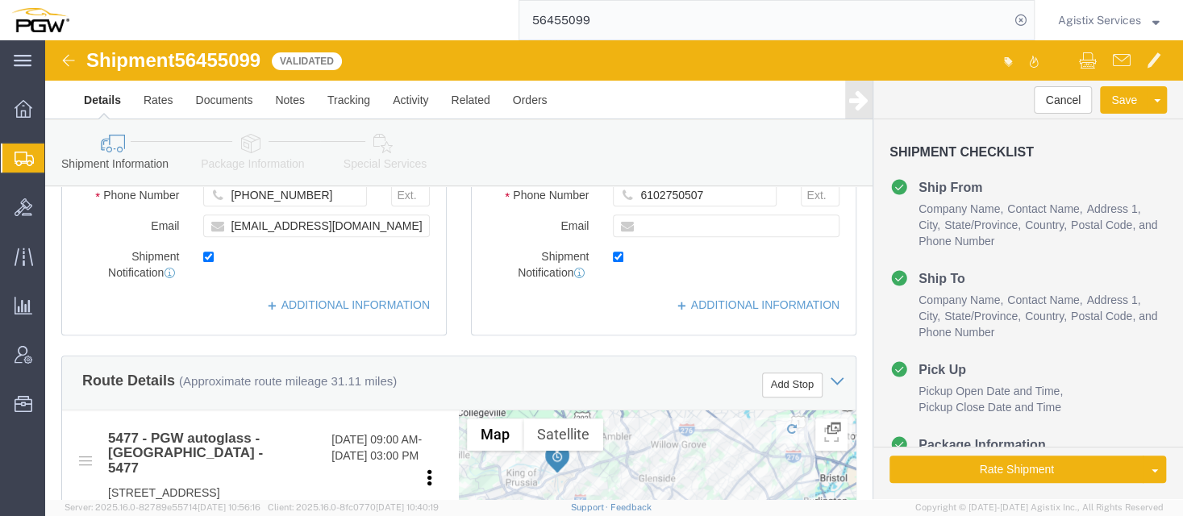
click icon
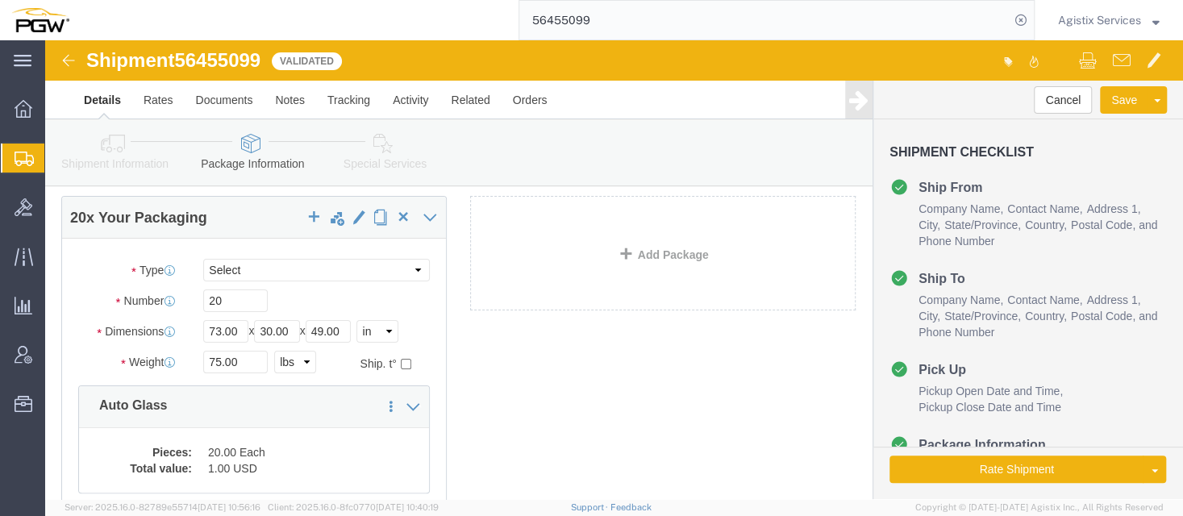
scroll to position [74, 0]
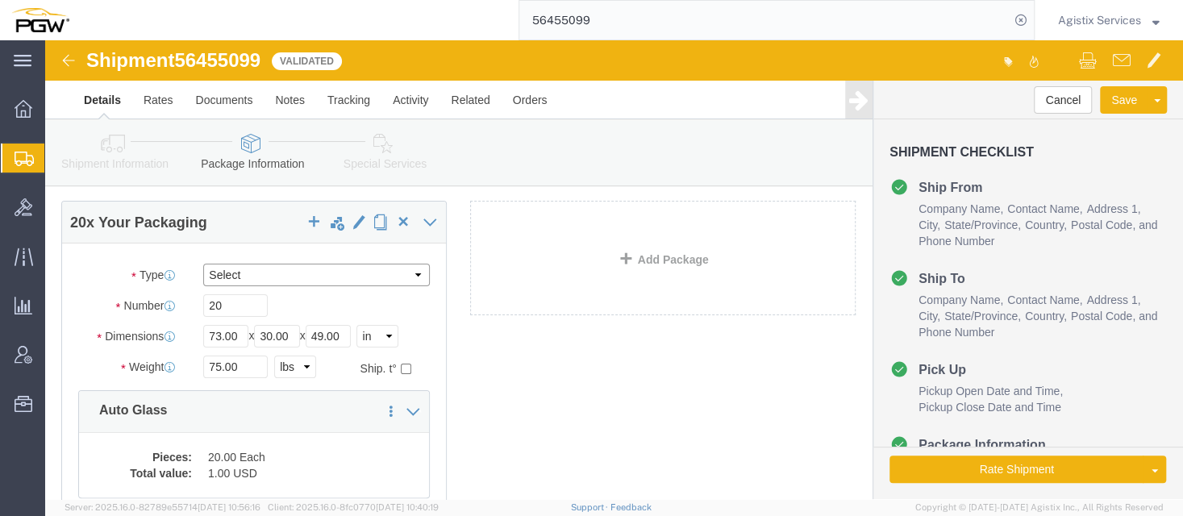
click select "Select Bale(s) Basket(s) Bolt(s) Bottle(s) Buckets Bulk Bundle(s) Can(s) Cardbo…"
select select "PSNS"
click option "Pallet(s) Standard (Not Stackable)"
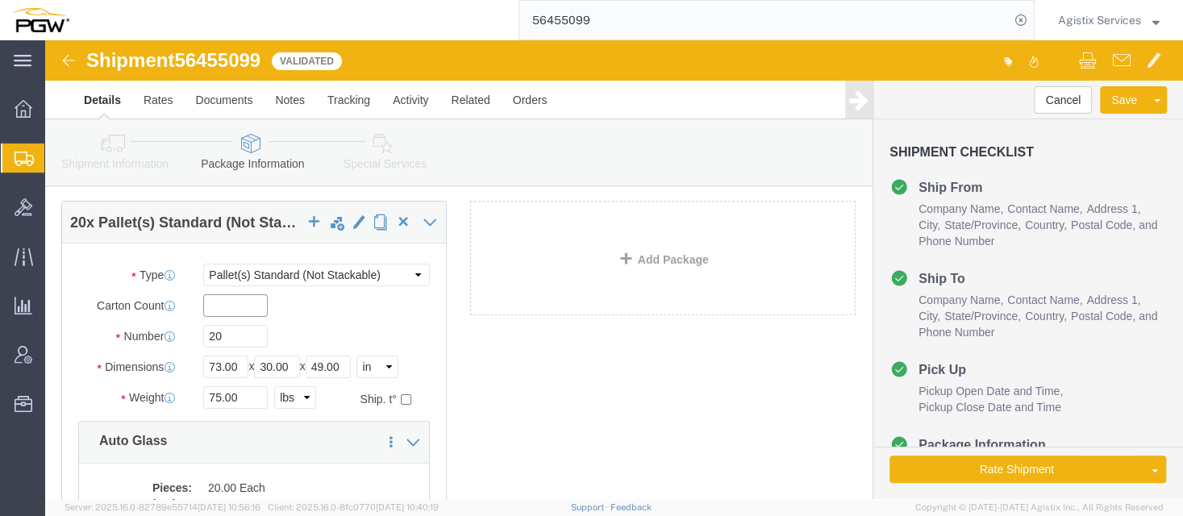
click input "text"
type input "20"
type input "1"
click button "Rate Shipment"
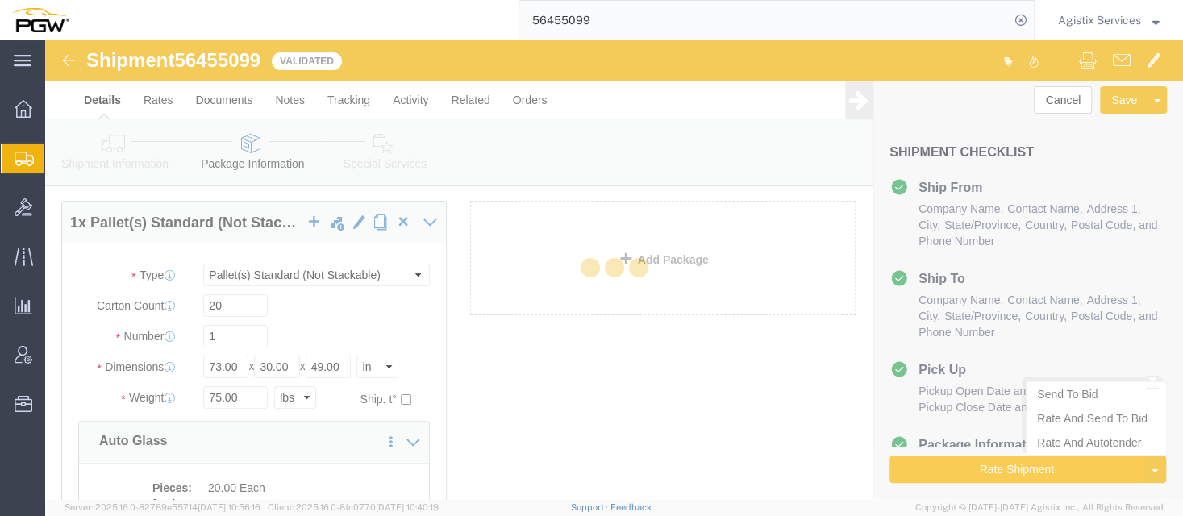
scroll to position [0, 0]
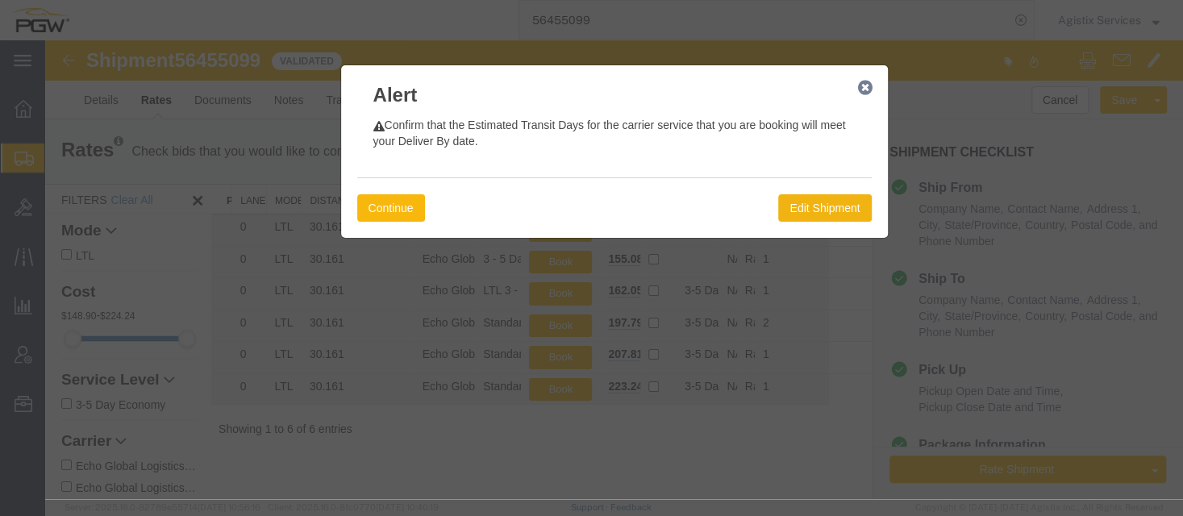
click at [396, 218] on button "Continue" at bounding box center [391, 207] width 68 height 27
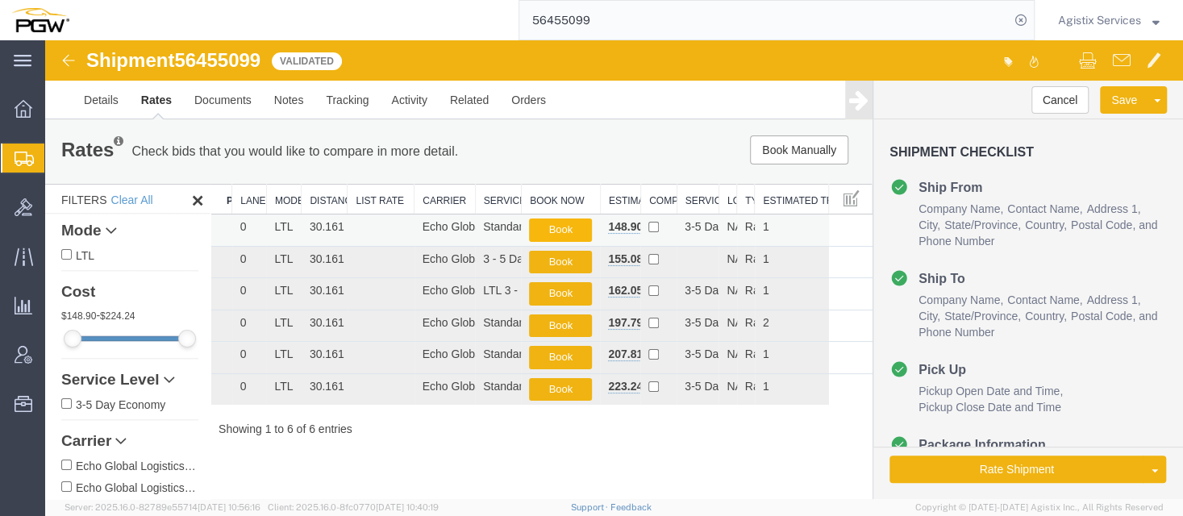
click at [563, 231] on button "Book" at bounding box center [560, 229] width 63 height 23
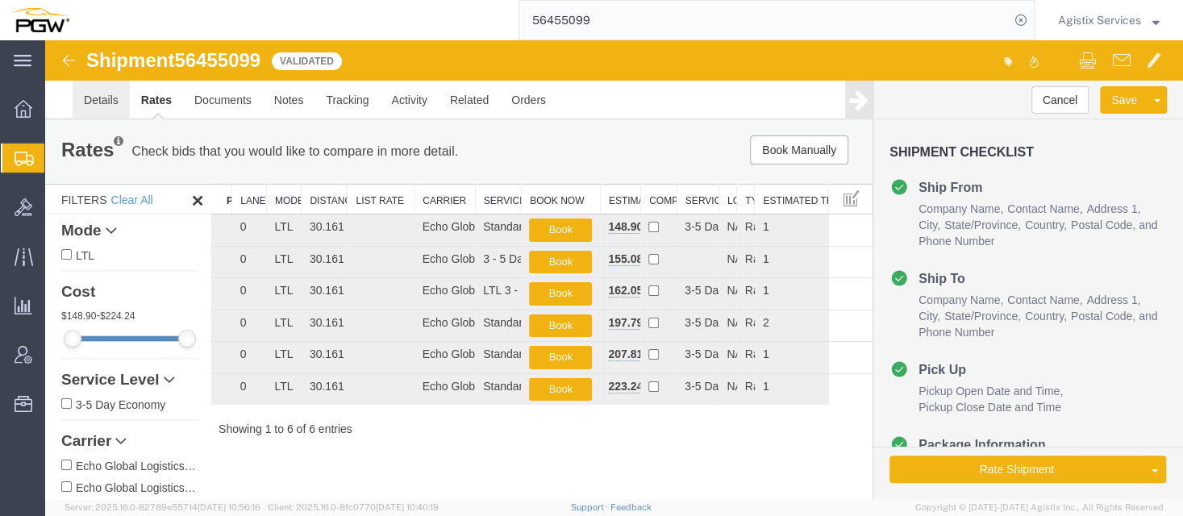
click at [92, 111] on link "Details" at bounding box center [101, 100] width 57 height 39
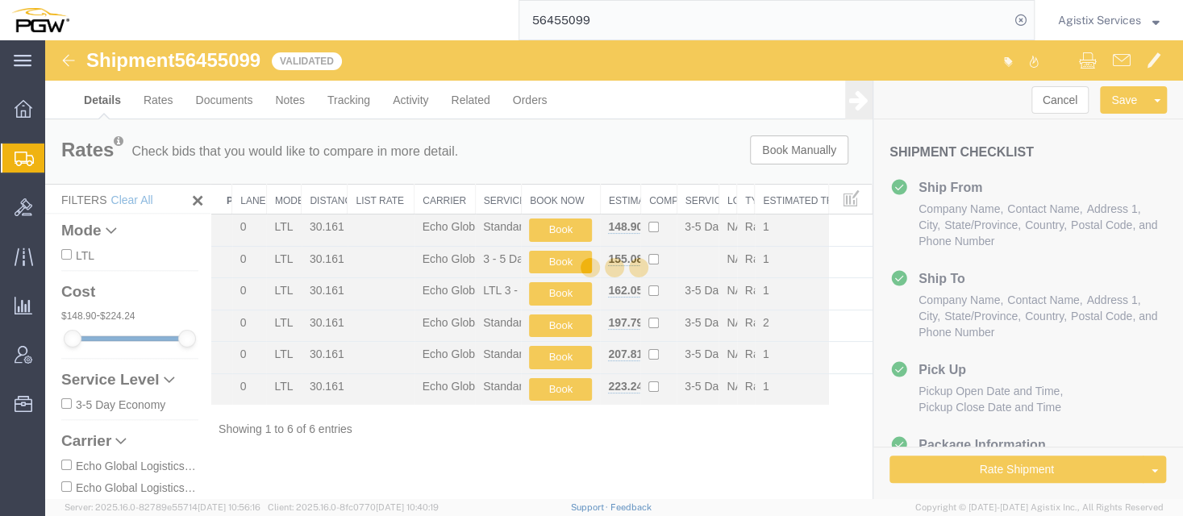
select select "28313"
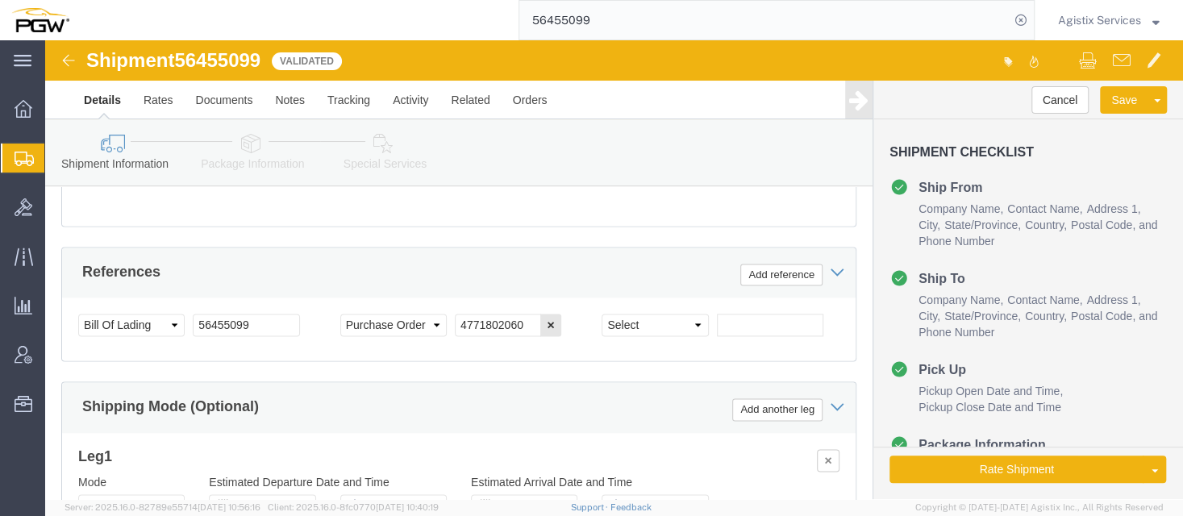
scroll to position [1155, 0]
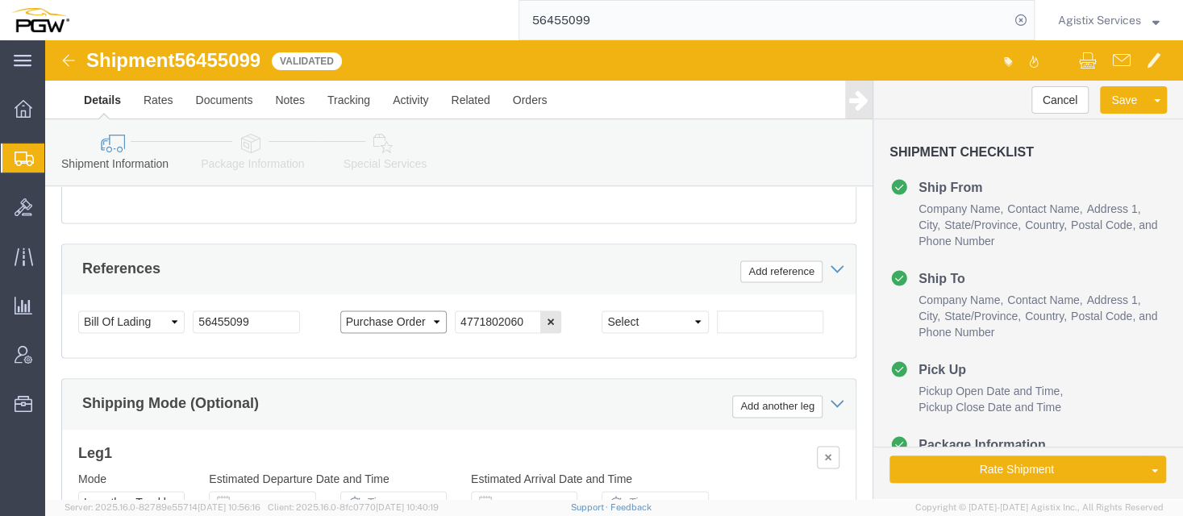
click select "Select Account Type Activity ID Airline Appointment Number ASN Batch Request # …"
select select "GENERAL"
click button "Rate Shipment"
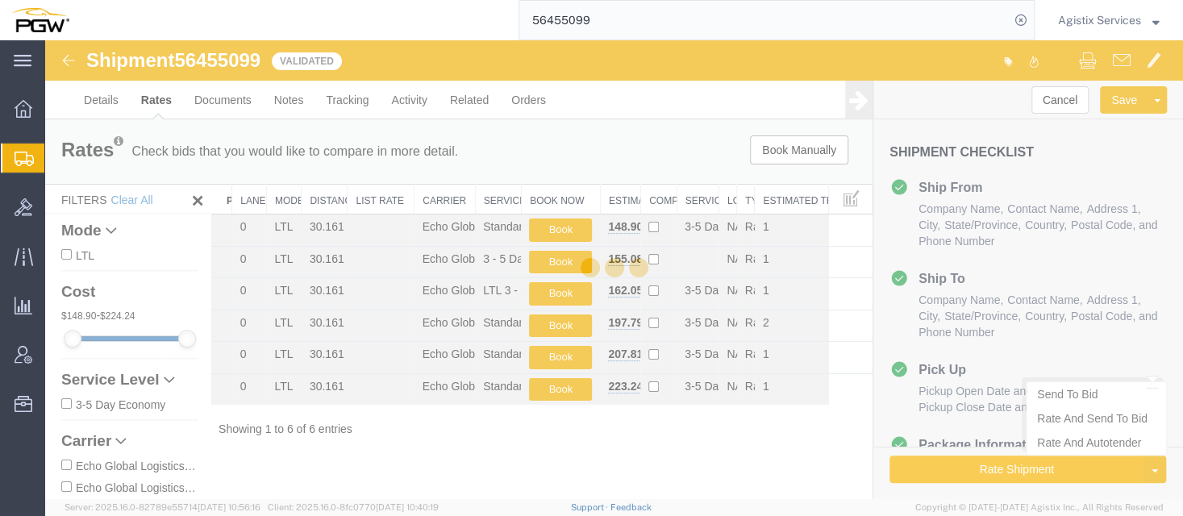
scroll to position [0, 0]
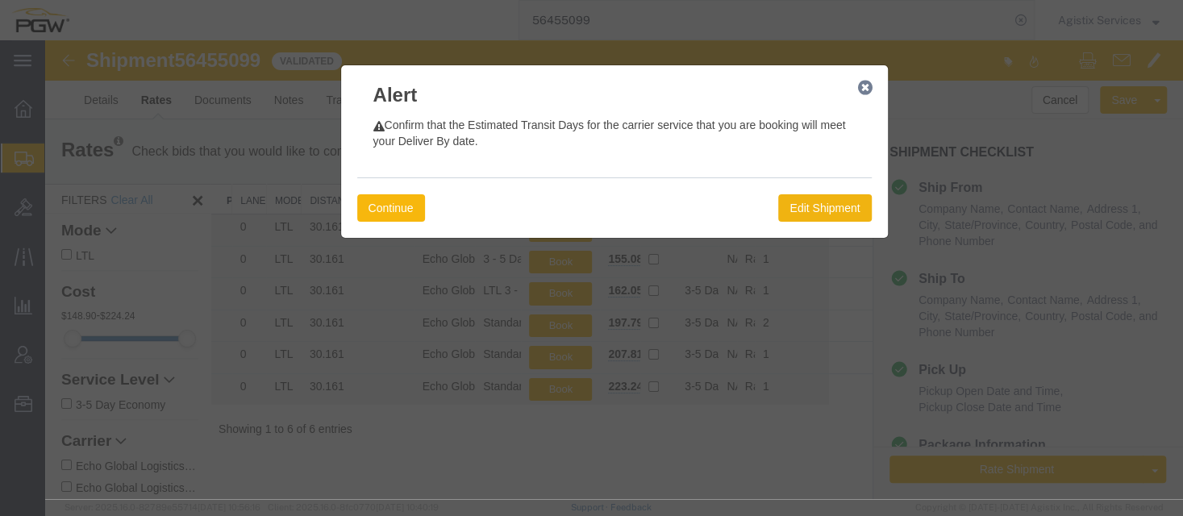
click at [384, 206] on button "Continue" at bounding box center [391, 207] width 68 height 27
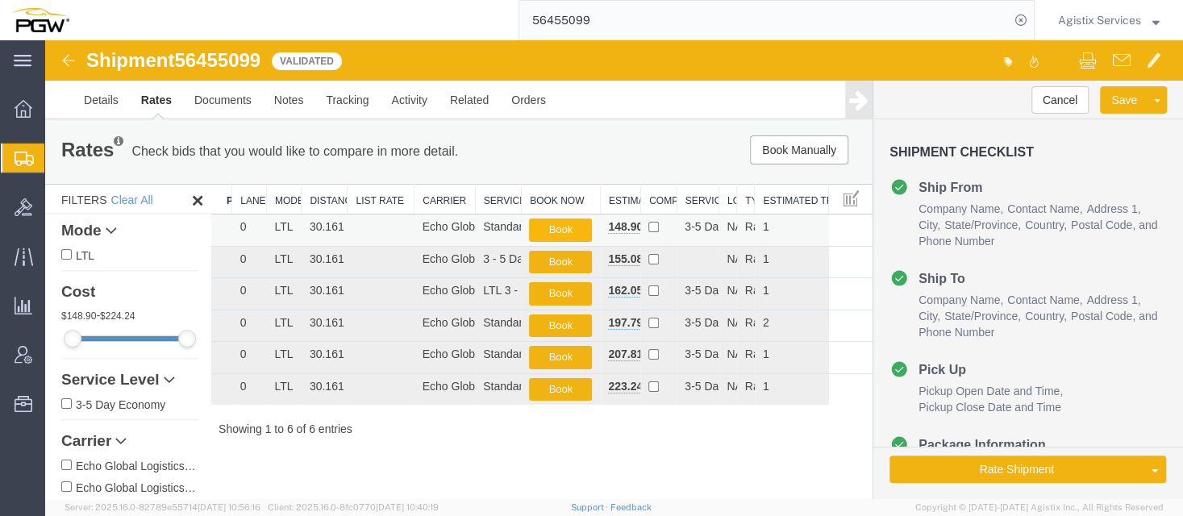
click at [572, 219] on button "Book" at bounding box center [560, 229] width 63 height 23
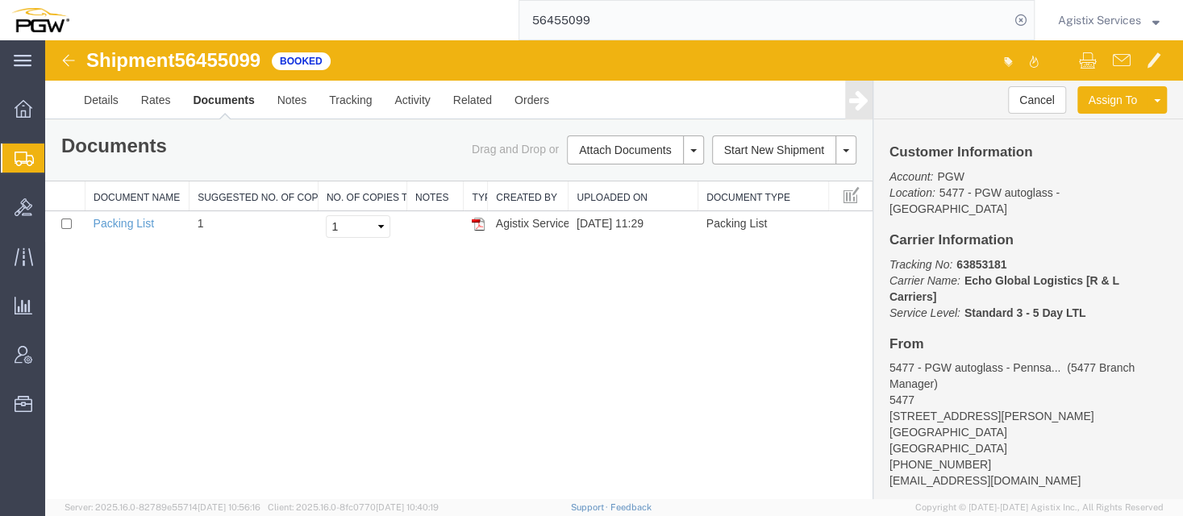
click at [544, 10] on input "56455099" at bounding box center [764, 20] width 490 height 39
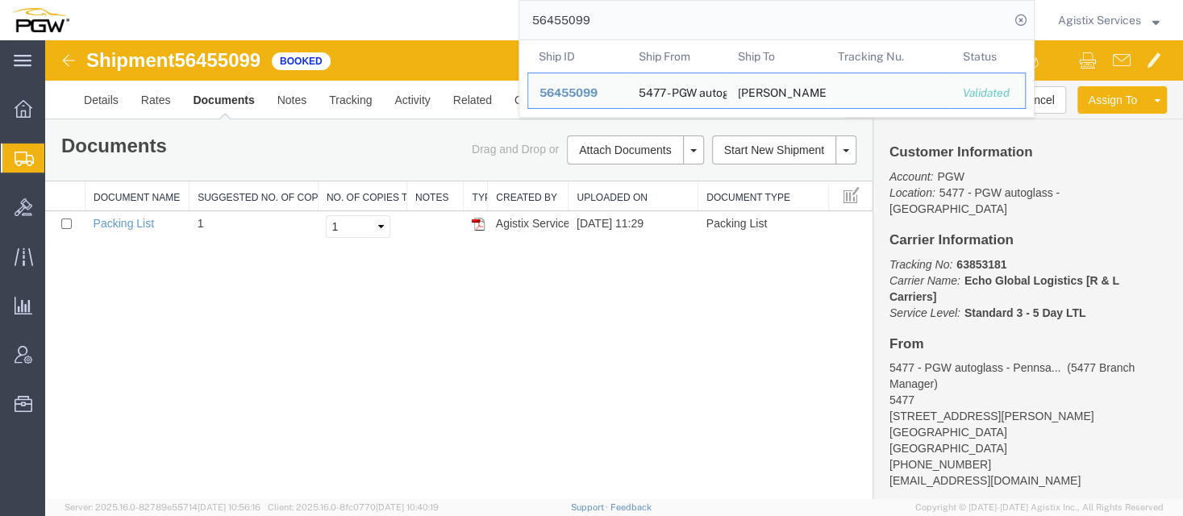
click at [548, 31] on input "56455099" at bounding box center [764, 20] width 490 height 39
click at [1059, 23] on span "Agistix Services" at bounding box center [1099, 20] width 83 height 18
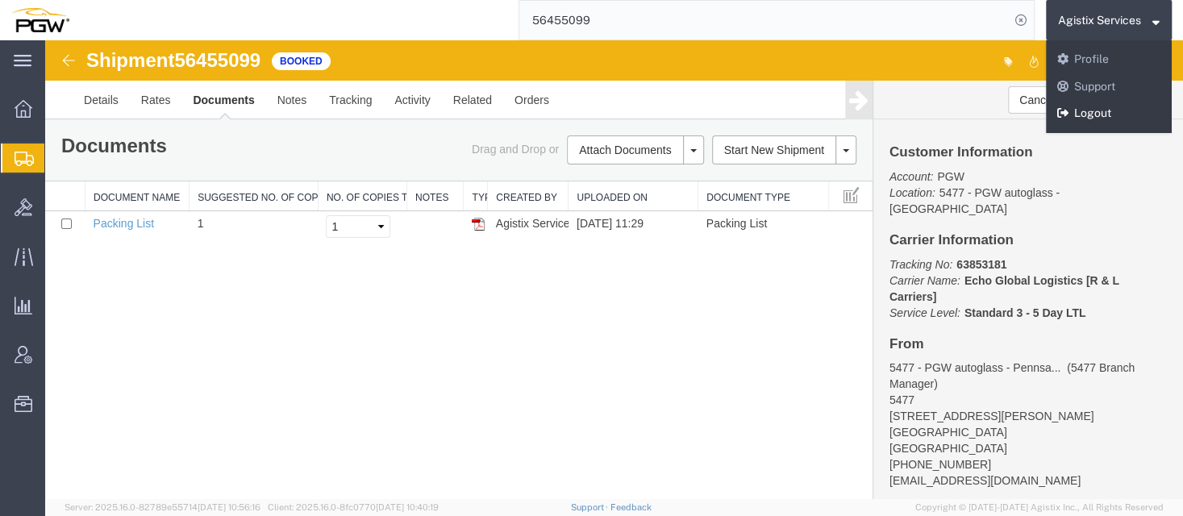
click at [1065, 111] on icon at bounding box center [1062, 112] width 11 height 11
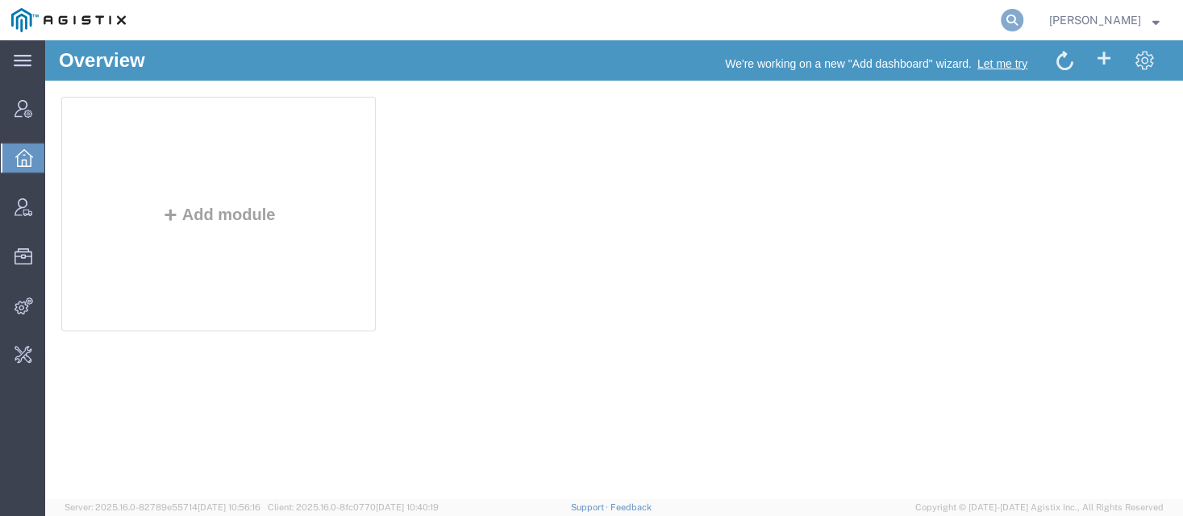
click at [1023, 21] on icon at bounding box center [1011, 20] width 23 height 23
paste input "56414136"
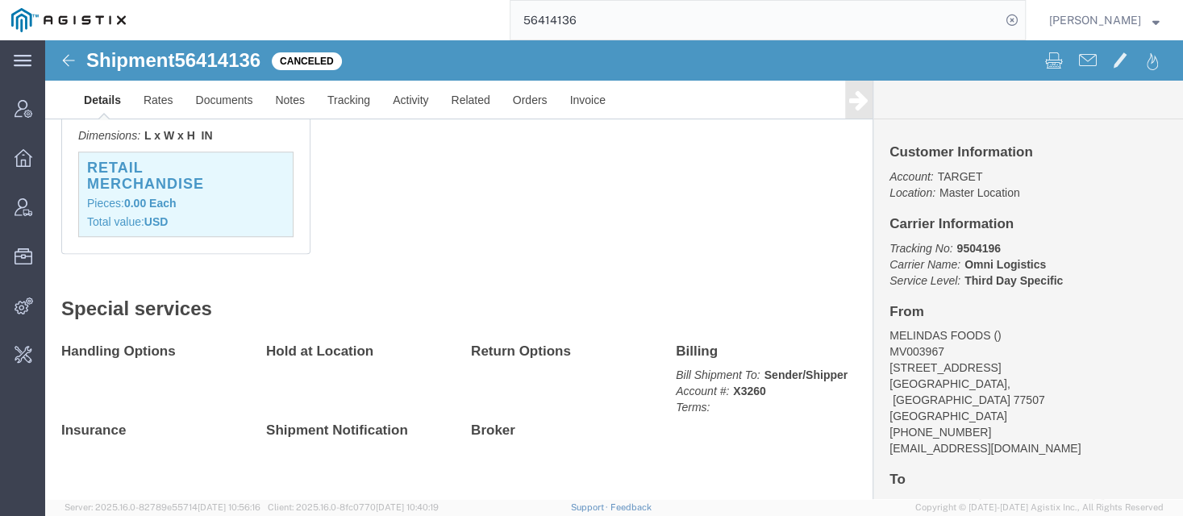
scroll to position [526, 0]
click link "Activity"
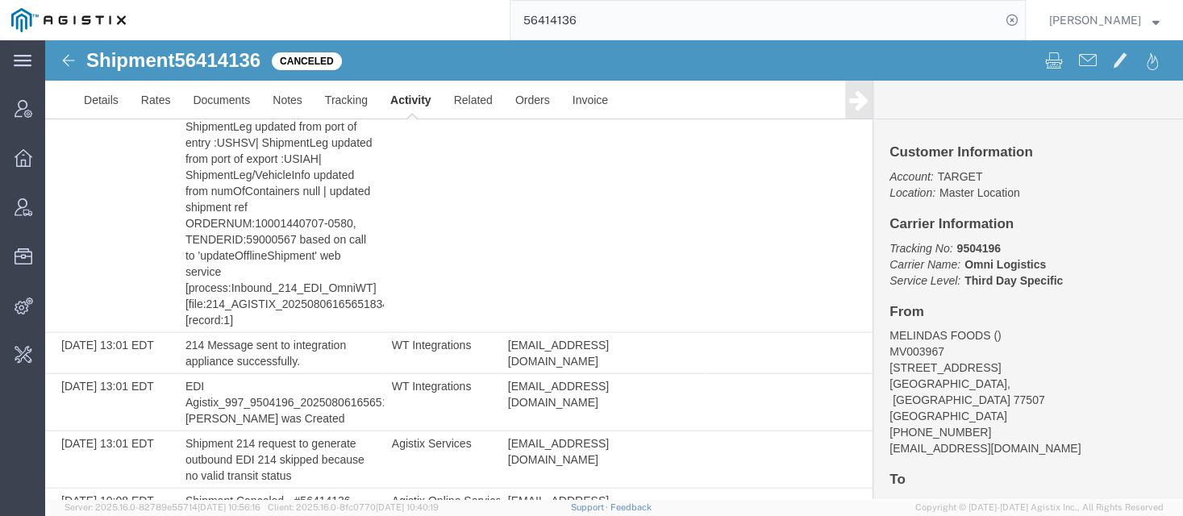
scroll to position [2069, 0]
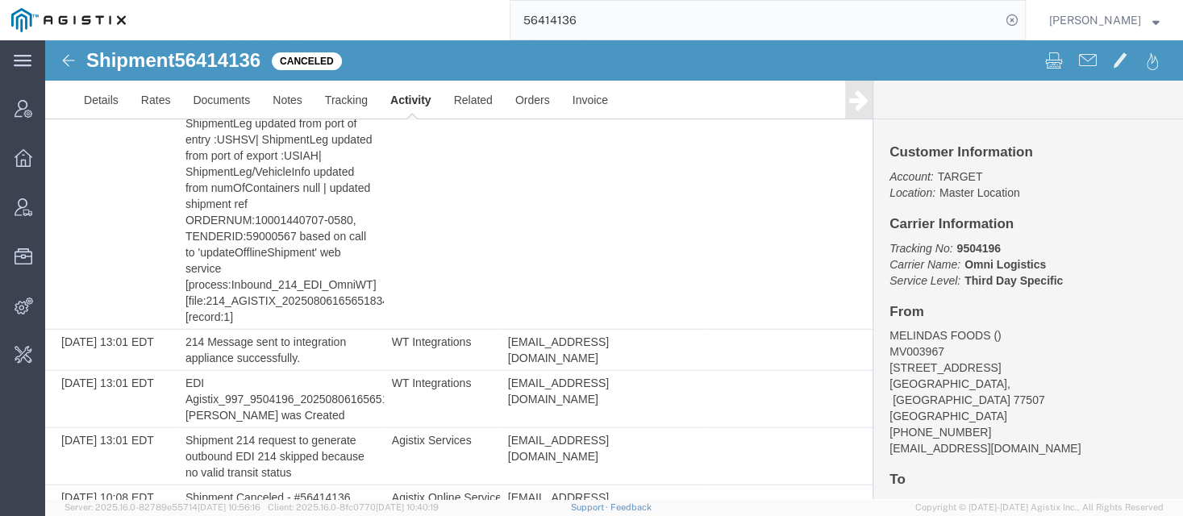
click at [698, 14] on input "56414136" at bounding box center [755, 20] width 490 height 39
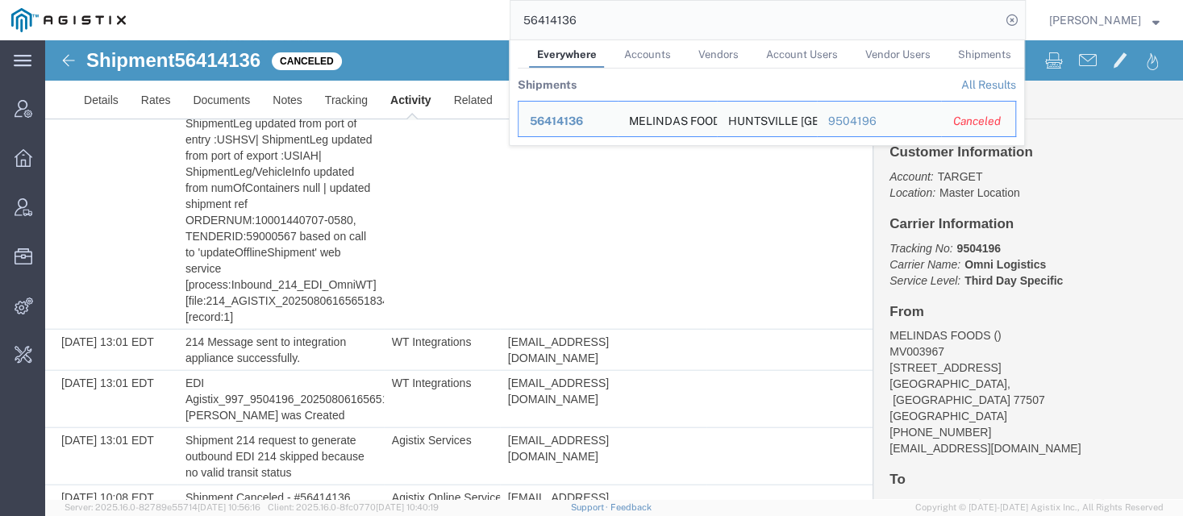
click at [698, 14] on input "56414136" at bounding box center [755, 20] width 490 height 39
paste input "4"
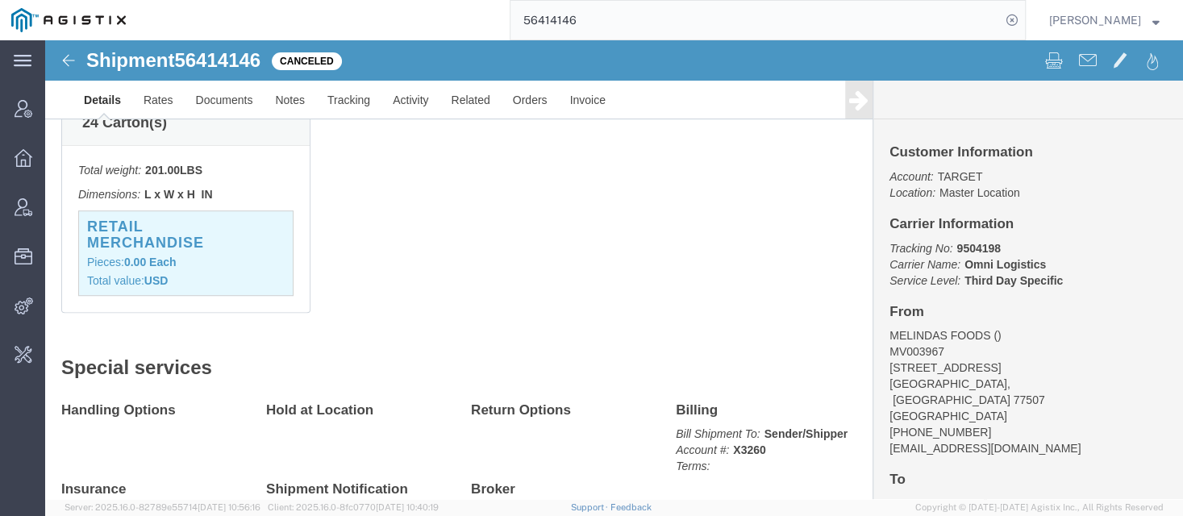
scroll to position [547, 0]
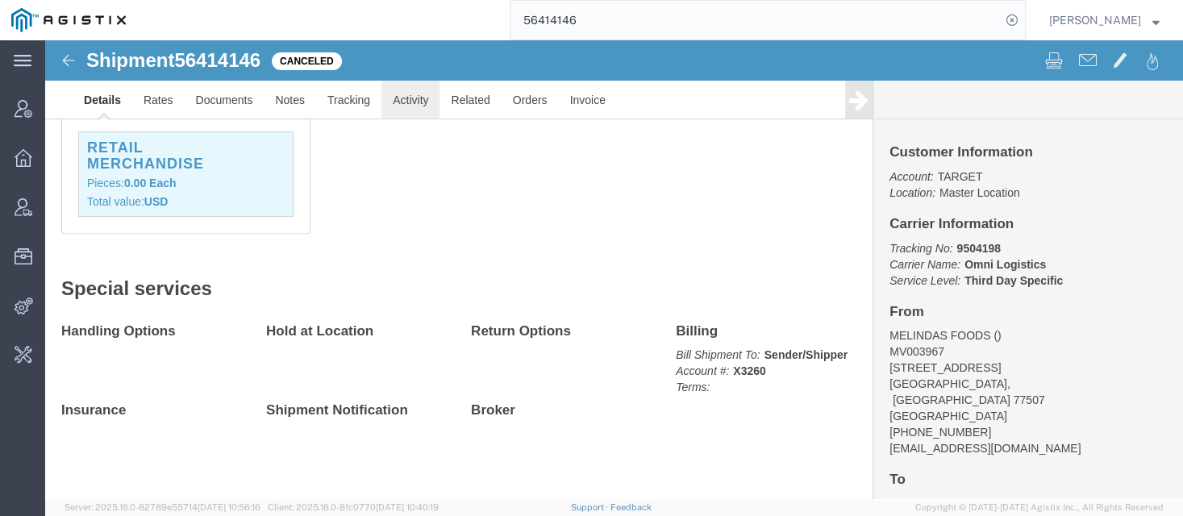
click link "Activity"
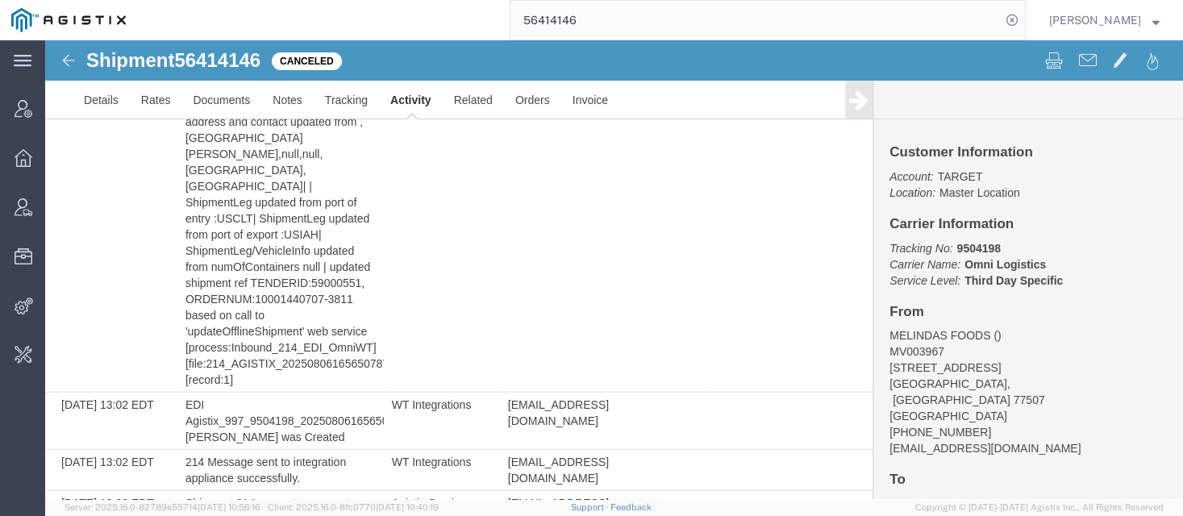
scroll to position [2053, 0]
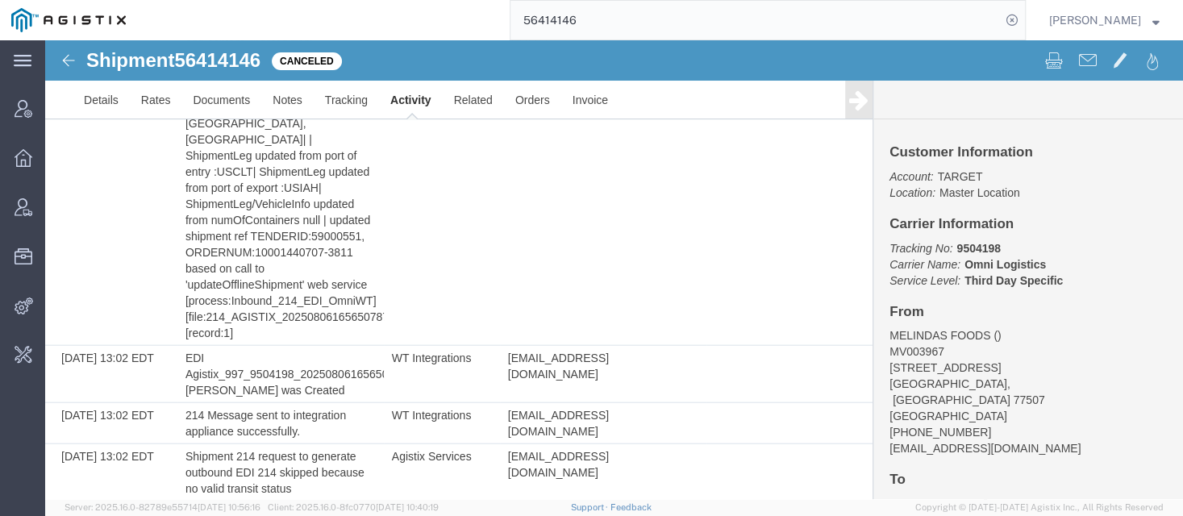
click at [576, 20] on input "56414146" at bounding box center [755, 20] width 490 height 39
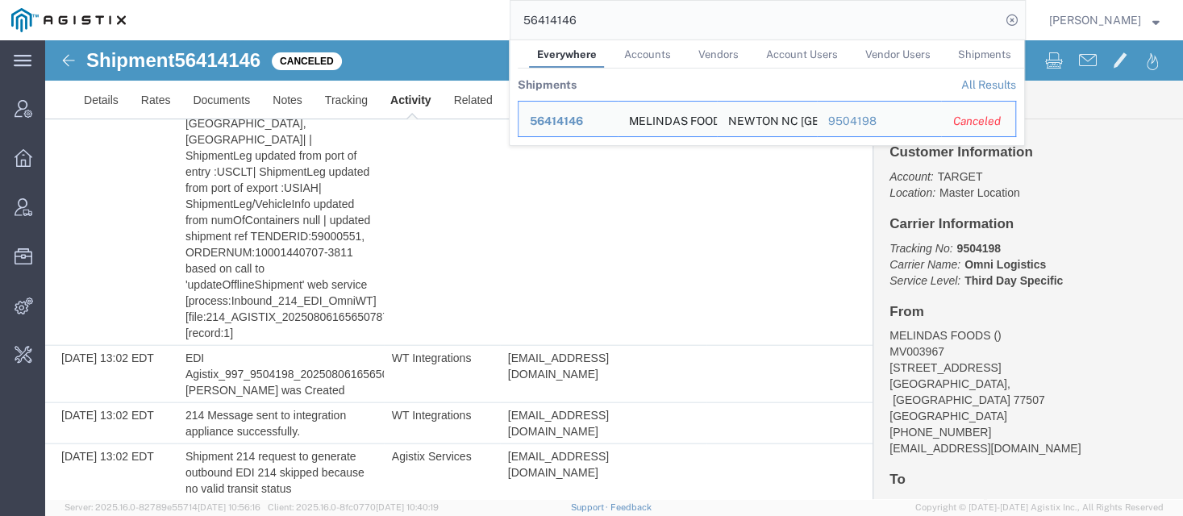
click at [576, 20] on input "56414146" at bounding box center [755, 20] width 490 height 39
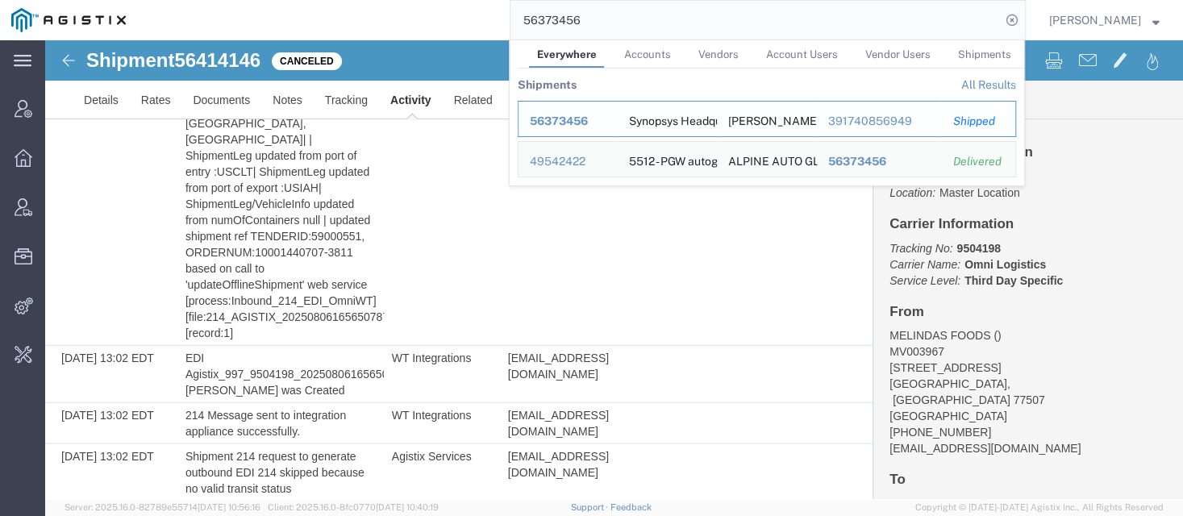
click at [581, 127] on span "56373456" at bounding box center [559, 120] width 58 height 13
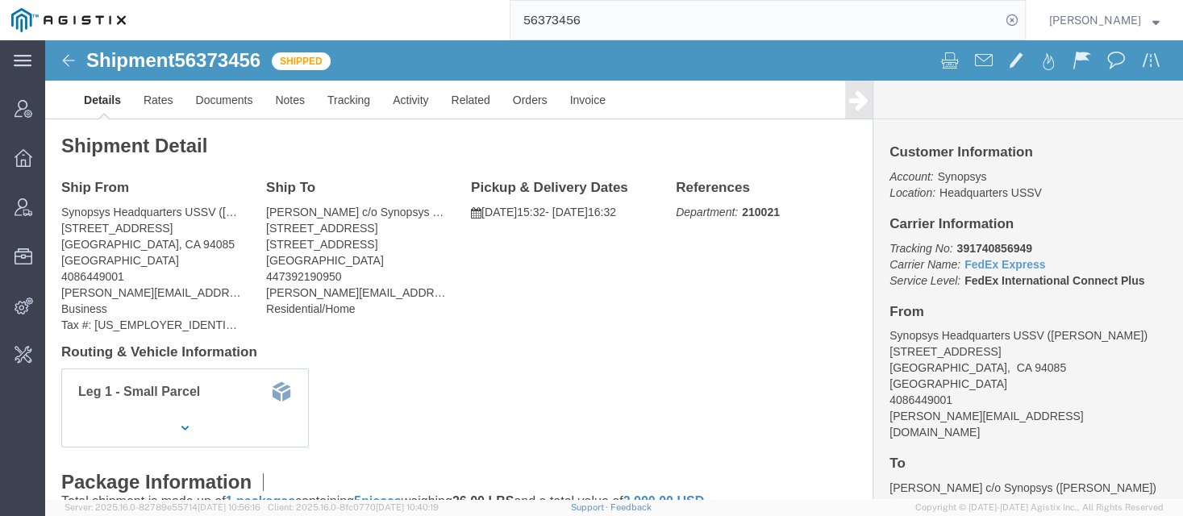
click at [678, 27] on input "56373456" at bounding box center [755, 20] width 490 height 39
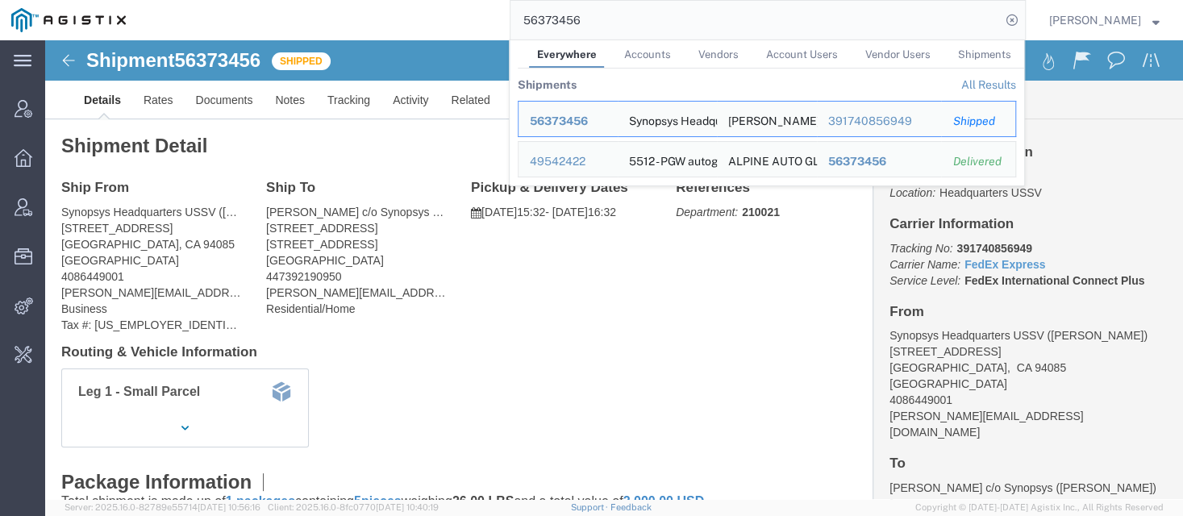
click at [678, 27] on input "56373456" at bounding box center [755, 20] width 490 height 39
paste input "[EMAIL_ADDRESS][DOMAIN_NAME]"
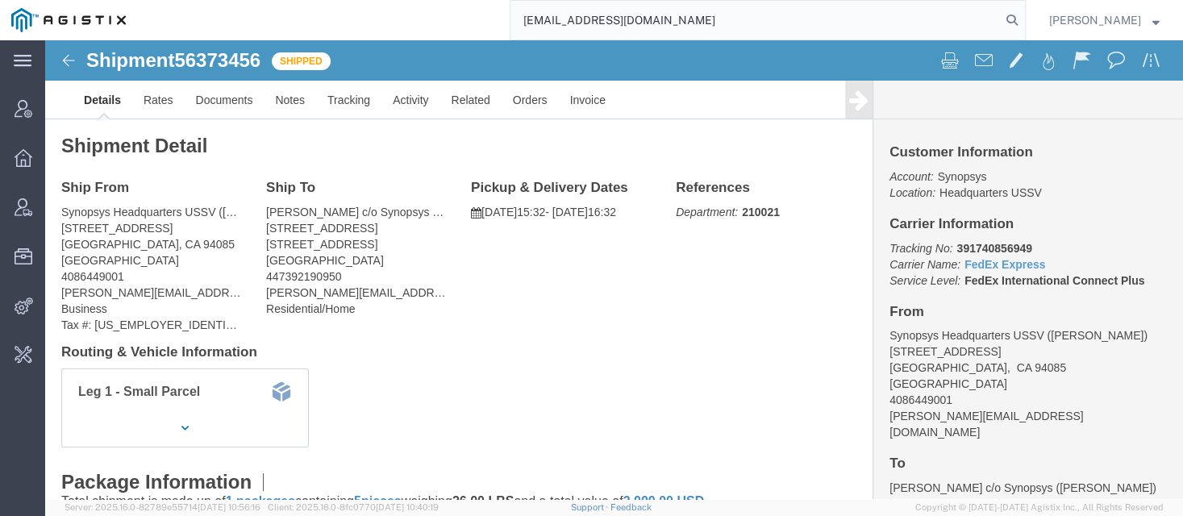
type input "[EMAIL_ADDRESS][DOMAIN_NAME]"
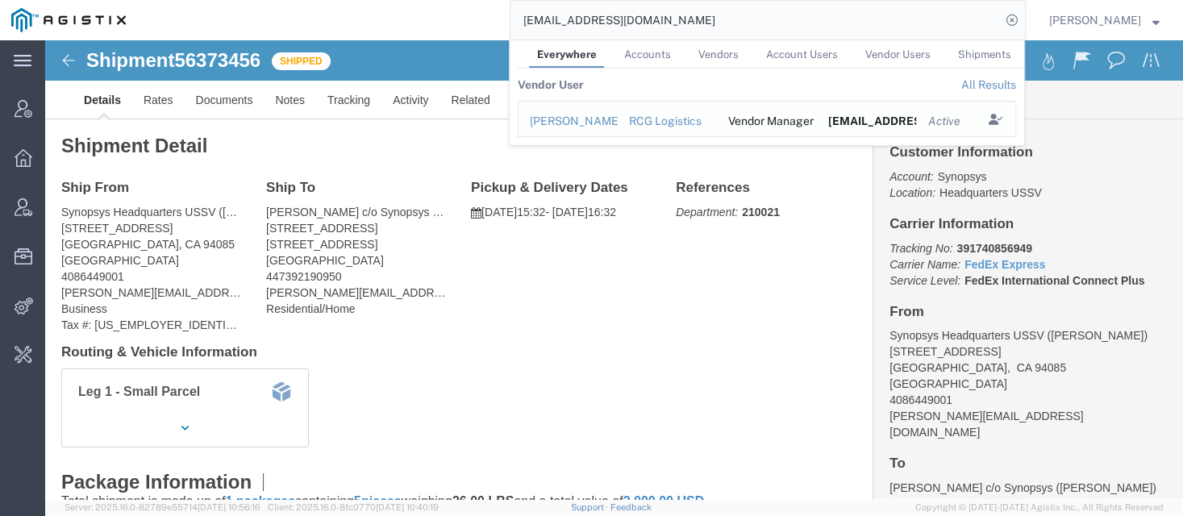
click at [684, 116] on div "RCG Logistics" at bounding box center [667, 121] width 77 height 17
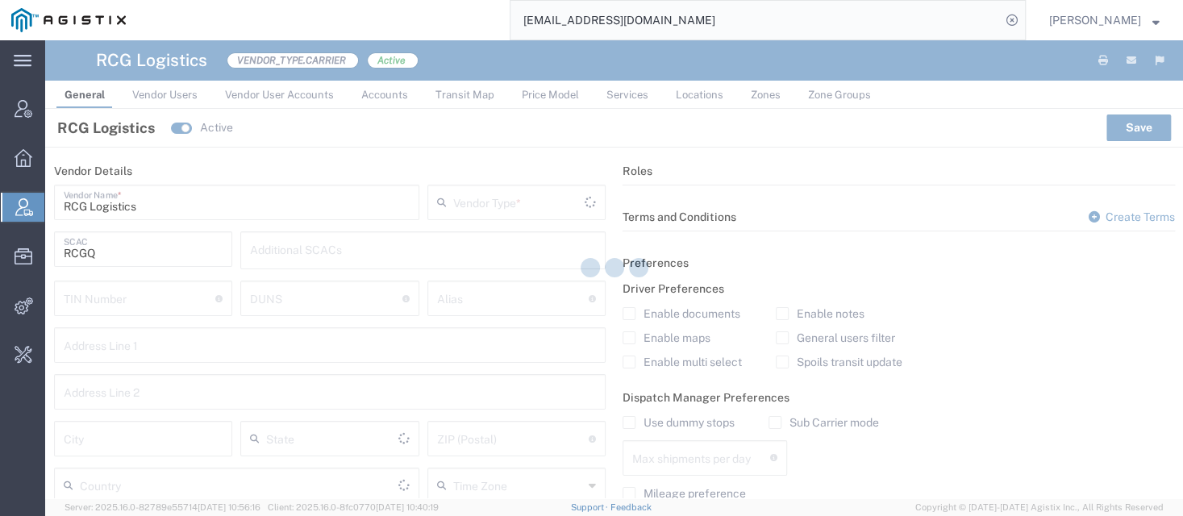
type input "[GEOGRAPHIC_DATA]"
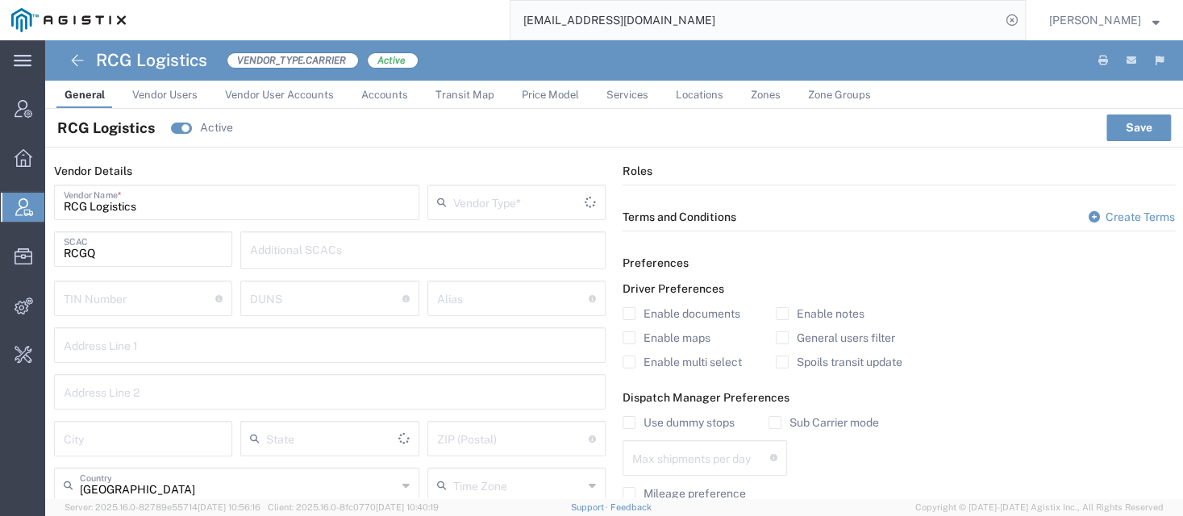
type input "Carrier"
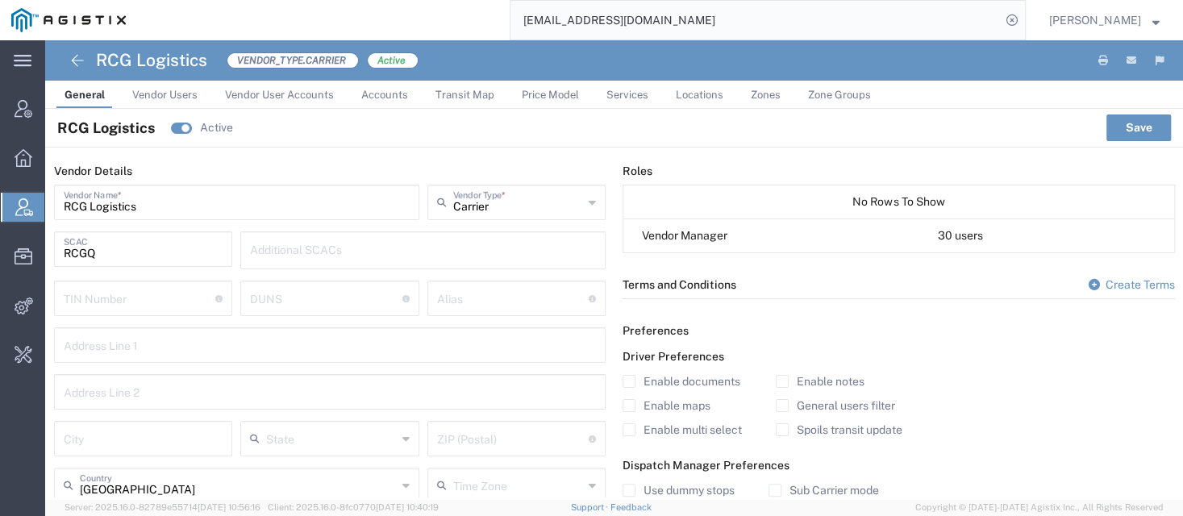
click at [164, 104] on link "Vendor Users" at bounding box center [164, 95] width 81 height 28
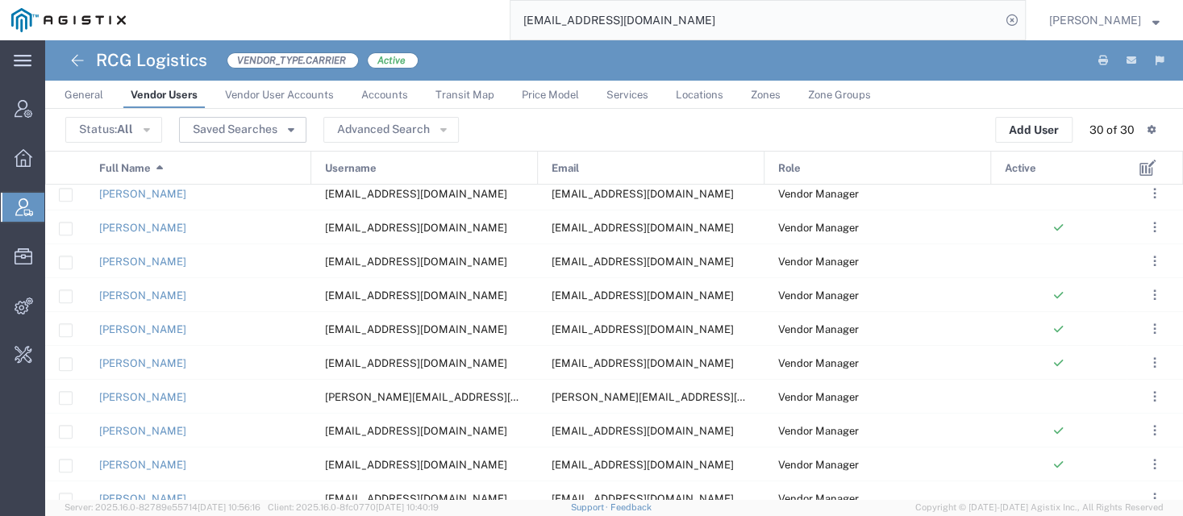
scroll to position [688, 0]
click at [255, 95] on span "Vendor User Accounts" at bounding box center [279, 95] width 109 height 12
